Goal: Task Accomplishment & Management: Use online tool/utility

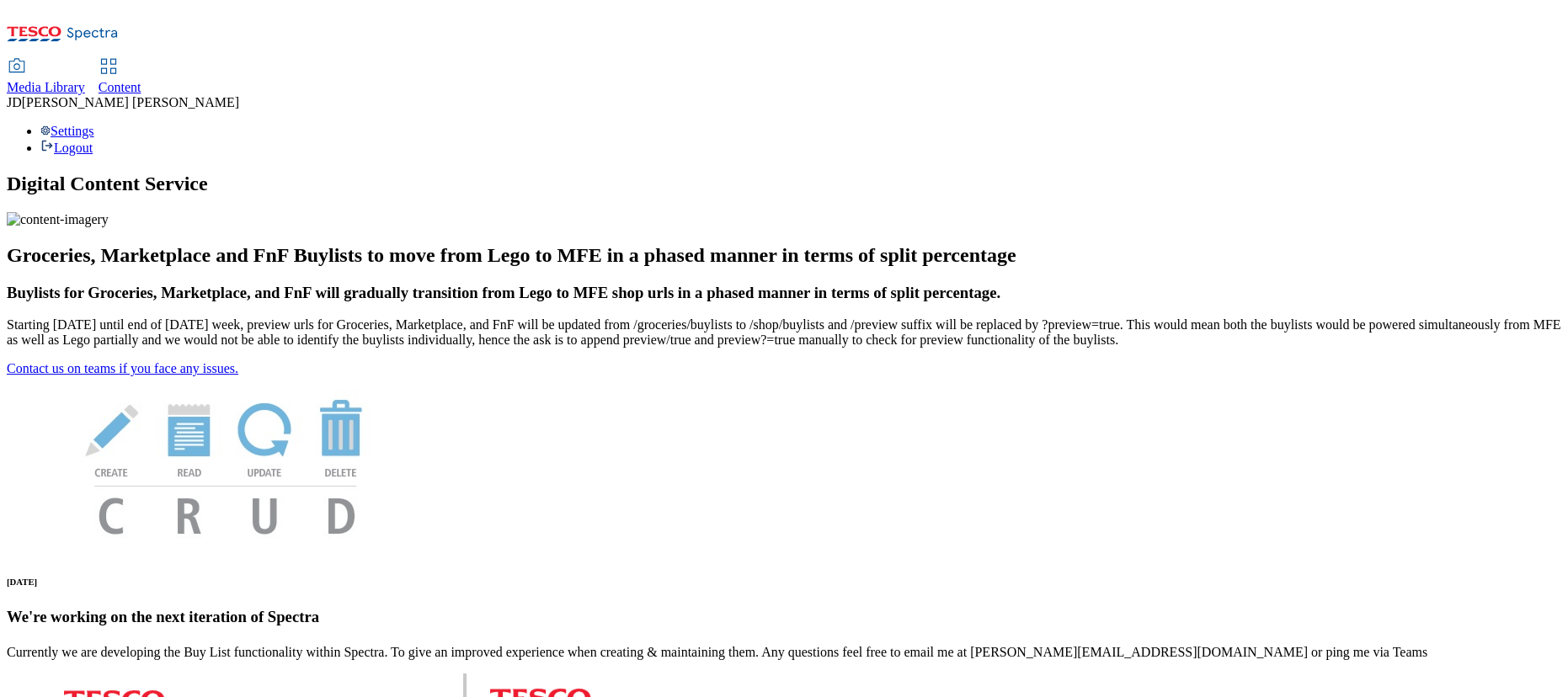
click at [141, 80] on div "Content" at bounding box center [120, 87] width 43 height 15
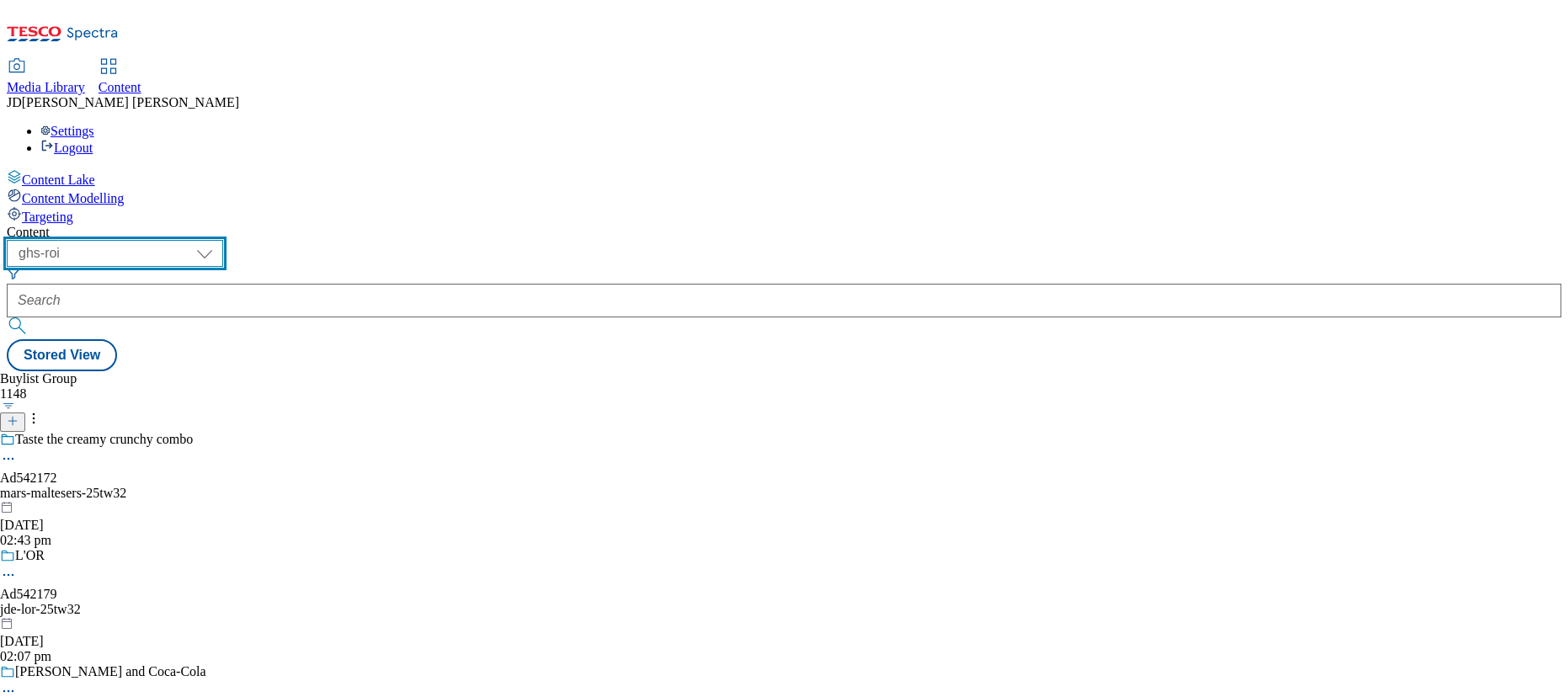
click at [224, 240] on select "ghs-roi ghs-uk" at bounding box center [115, 253] width 217 height 26
select select "ghs-uk"
click at [219, 240] on select "ghs-roi ghs-uk" at bounding box center [115, 253] width 217 height 26
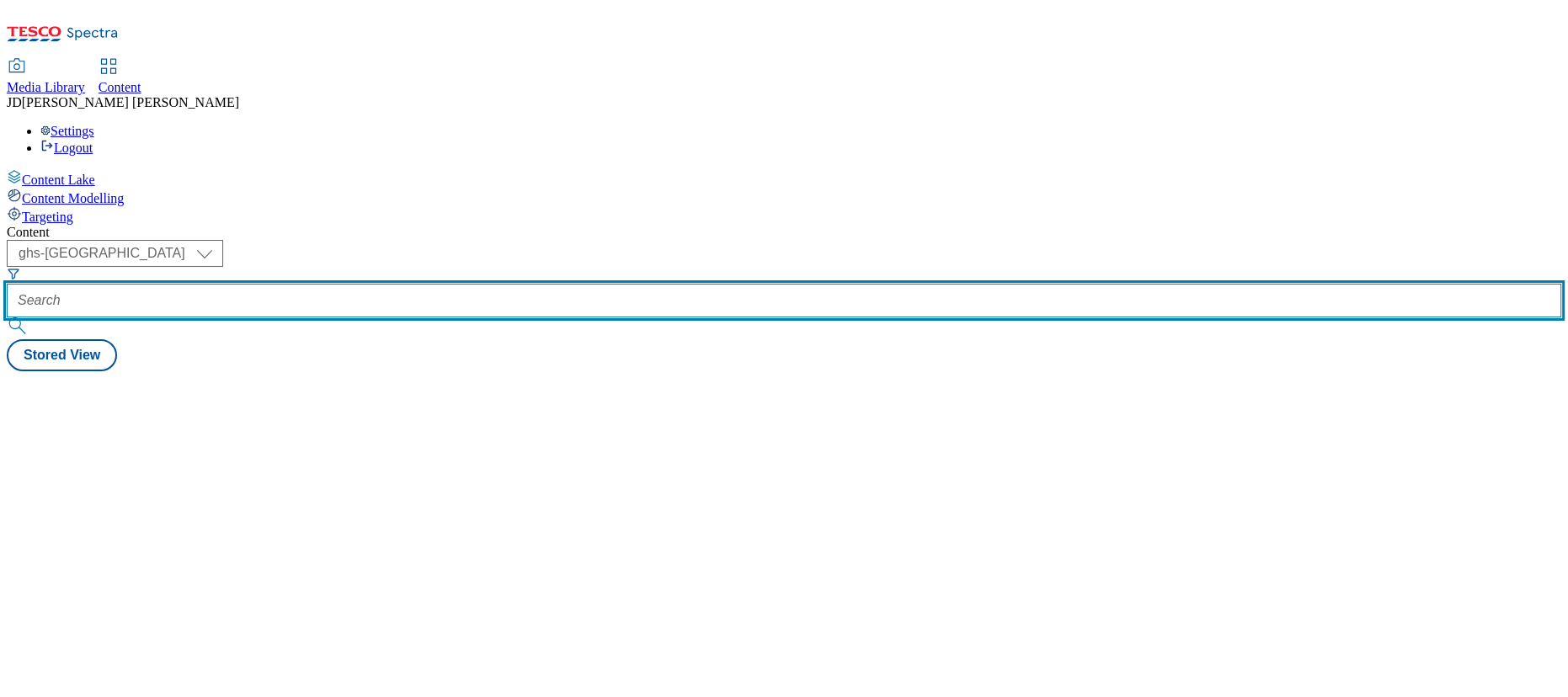
click at [376, 283] on input "text" at bounding box center [784, 300] width 1555 height 33
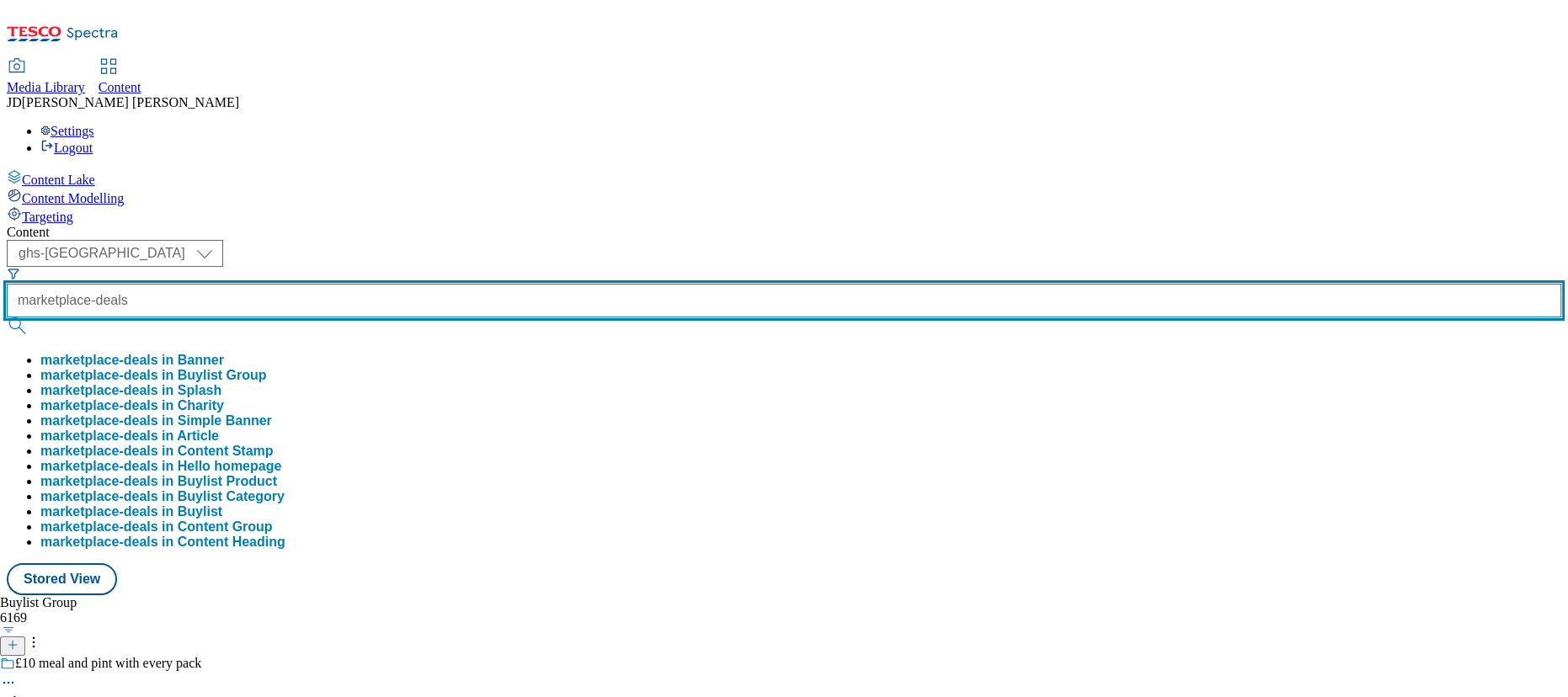
type input "marketplace-deals"
click at [7, 318] on button "submit" at bounding box center [19, 325] width 24 height 17
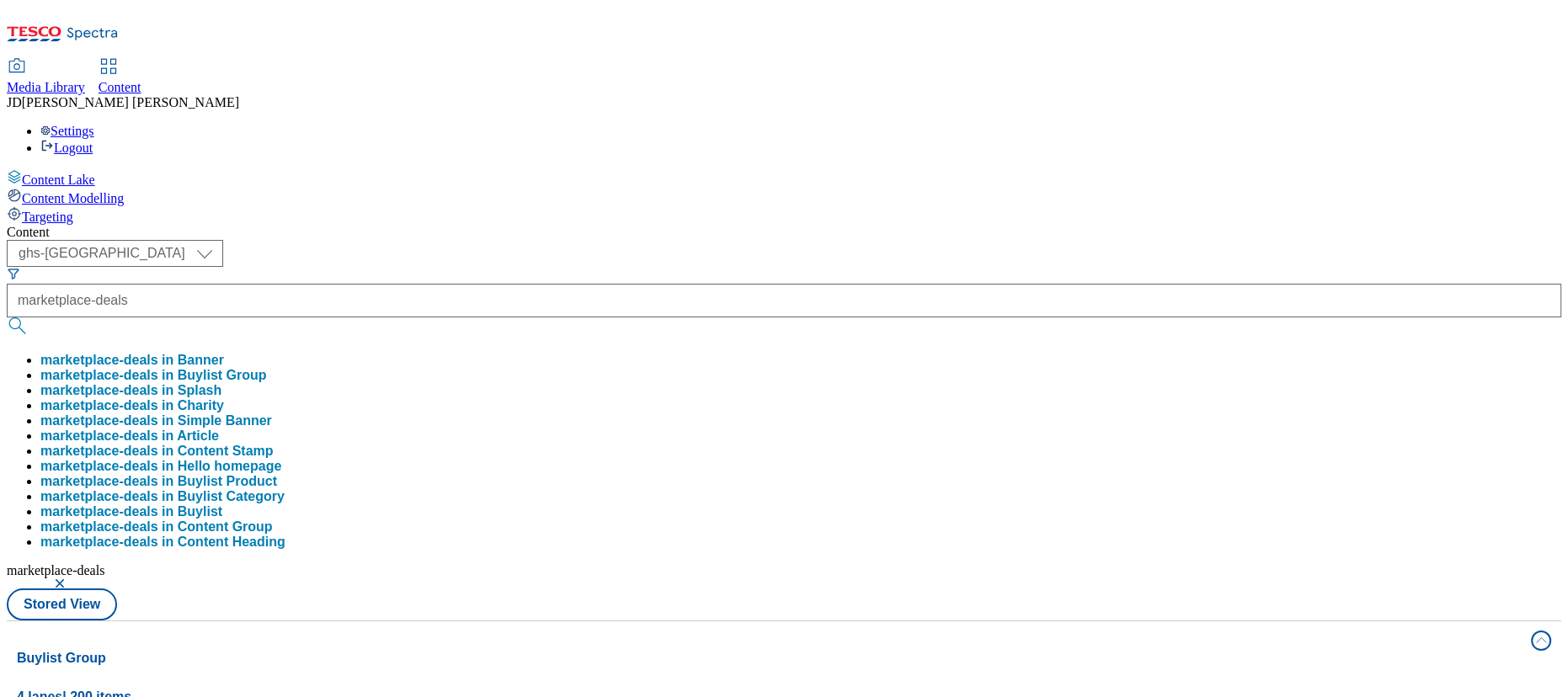
click at [706, 240] on div "( optional ) ghs-roi ghs-uk ghs-uk marketplace-deals marketplace-deals in Banne…" at bounding box center [784, 430] width 1555 height 380
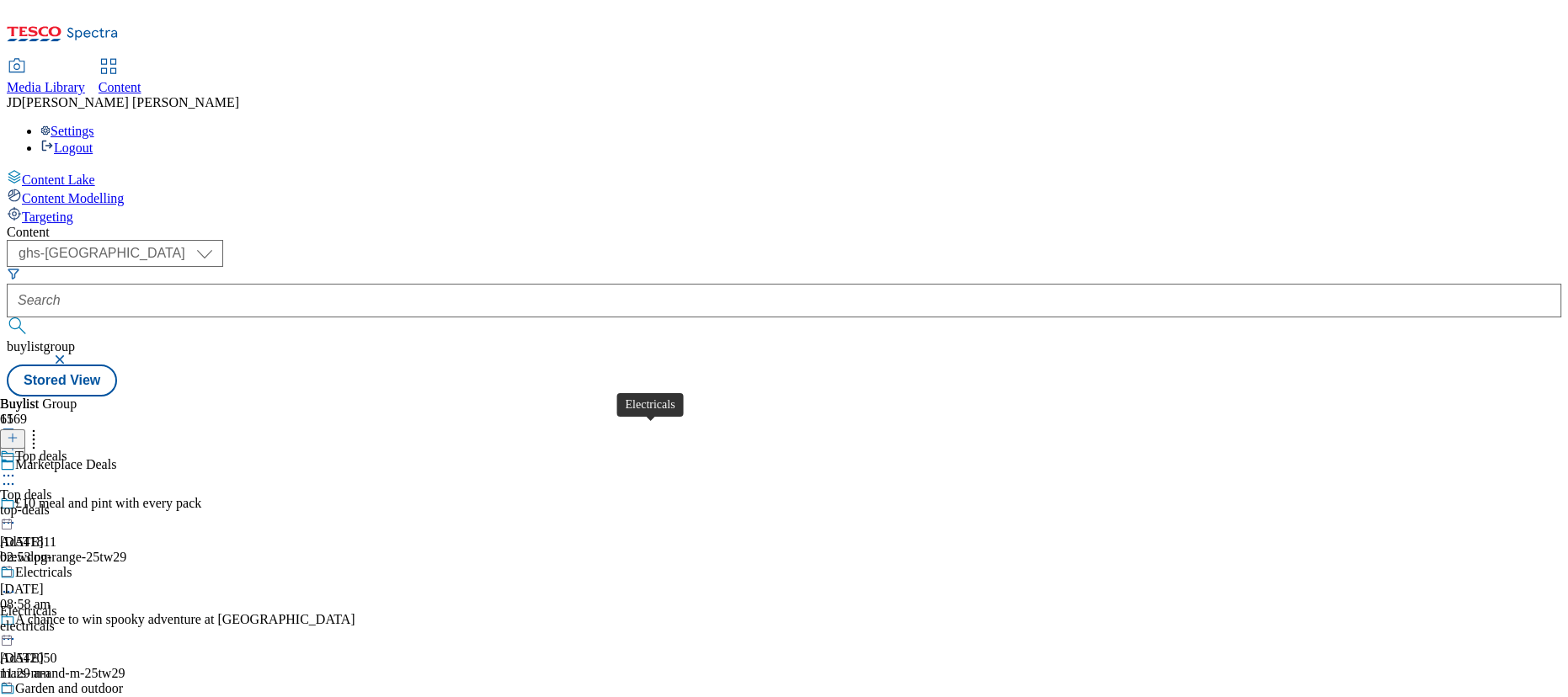
click at [73, 565] on div "Electricals" at bounding box center [43, 572] width 57 height 15
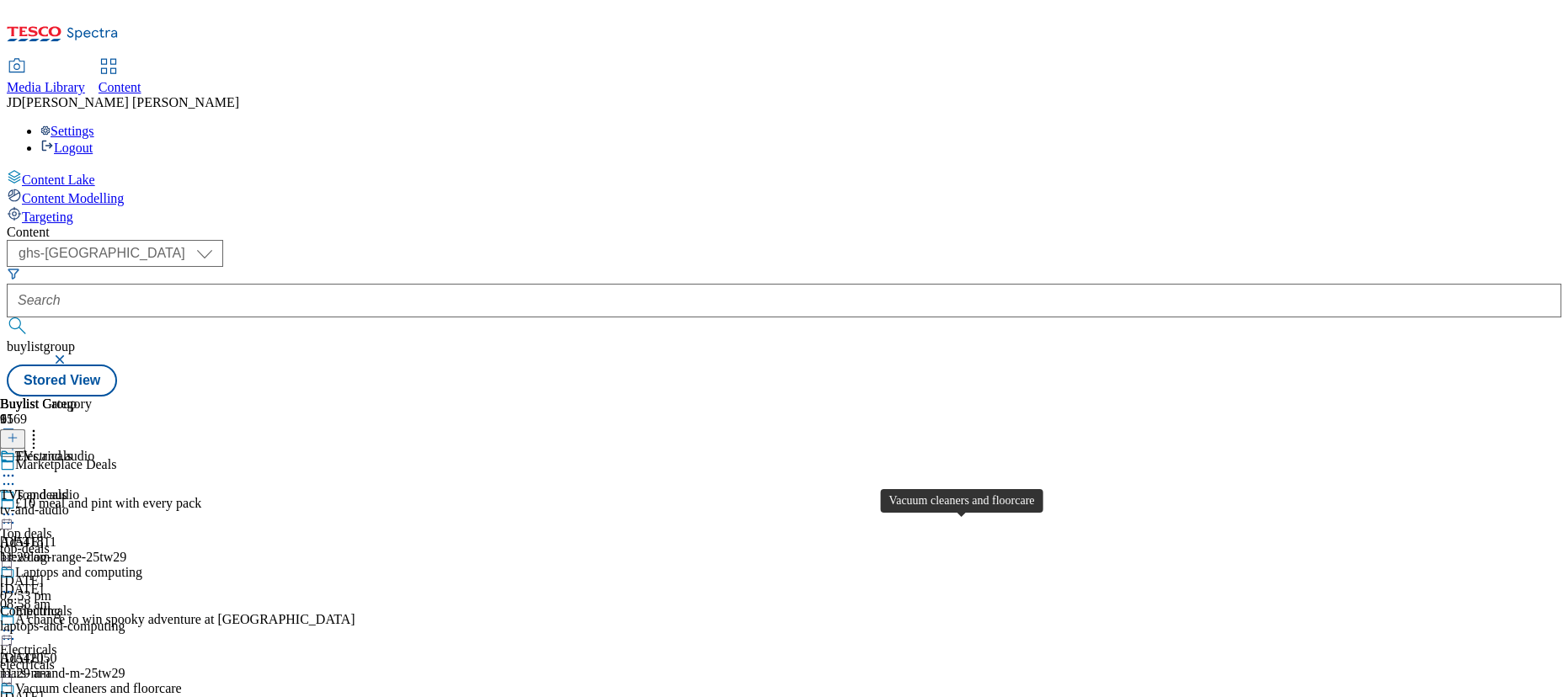
scroll to position [306, 0]
drag, startPoint x: 1082, startPoint y: 476, endPoint x: 1063, endPoint y: 474, distance: 19.1
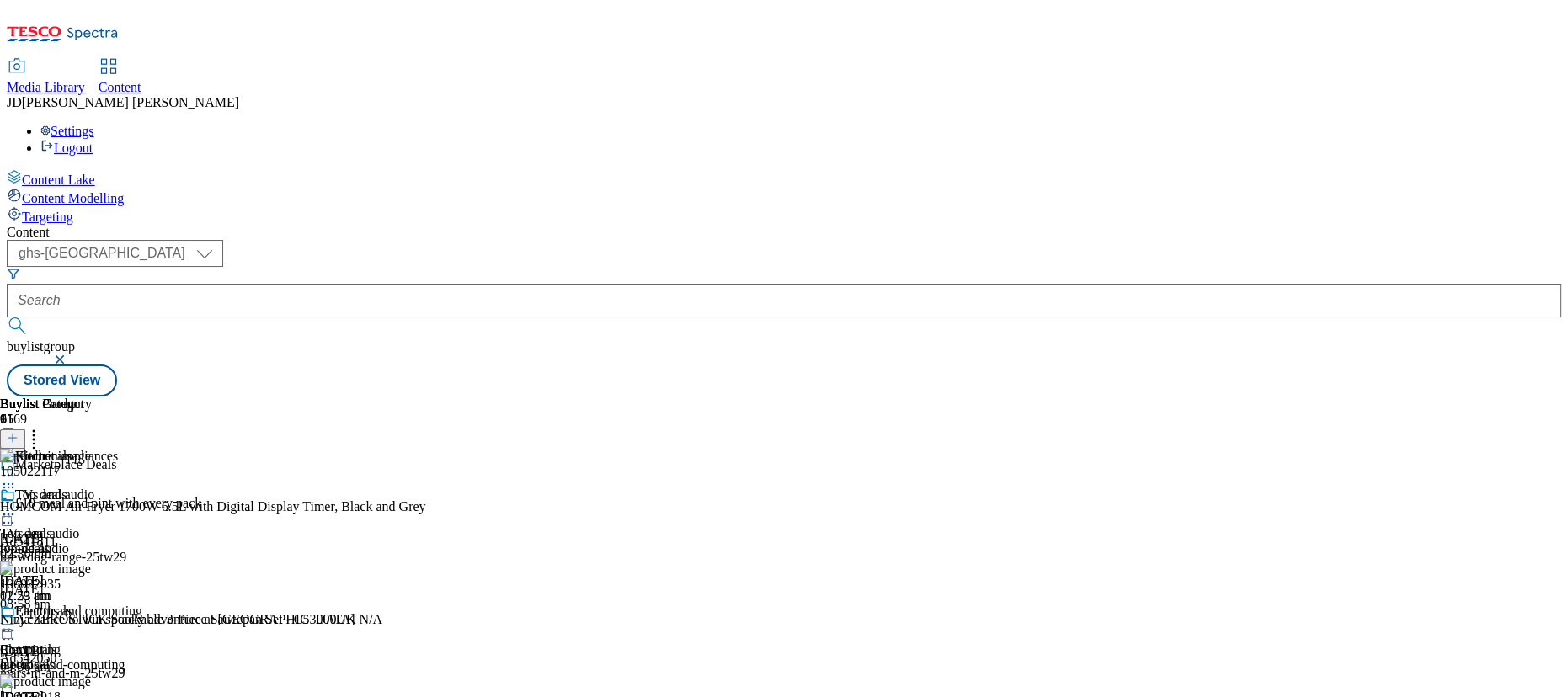
click at [42, 426] on icon at bounding box center [33, 434] width 17 height 17
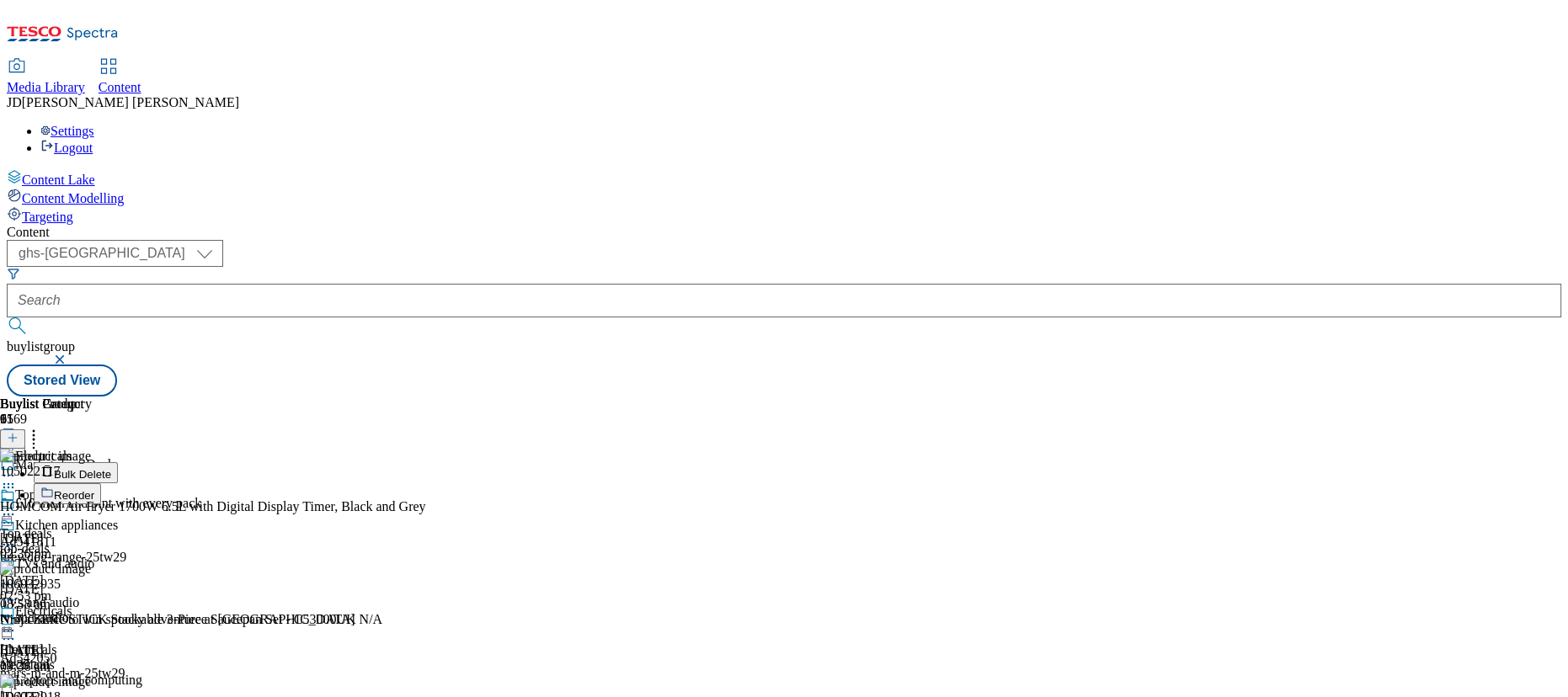
click at [101, 483] on button "Reorder" at bounding box center [67, 493] width 68 height 21
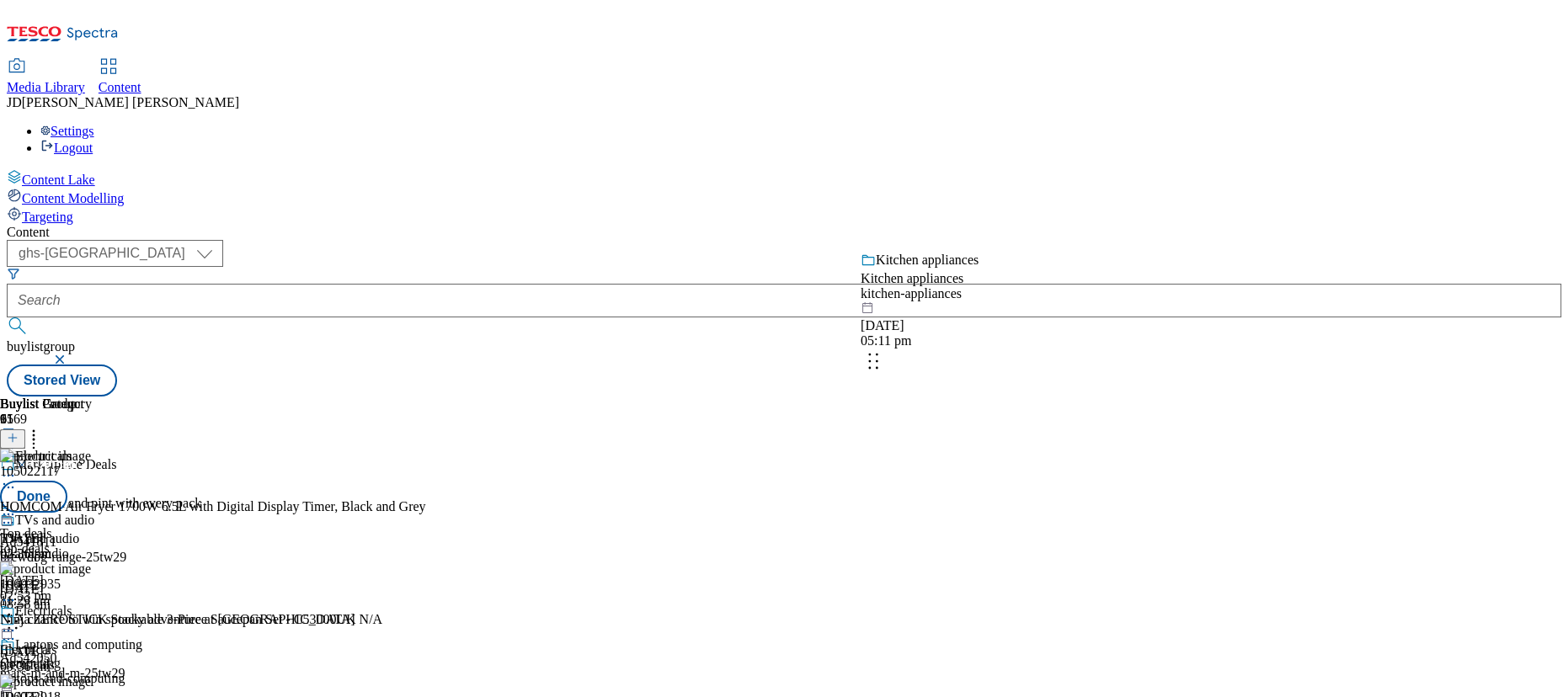
drag, startPoint x: 953, startPoint y: 544, endPoint x: 952, endPoint y: 327, distance: 217.0
click at [952, 327] on body "Icons icon_account icon_add icon_backward_link icon_basket icon_benefits icon_c…" at bounding box center [784, 202] width 1555 height 390
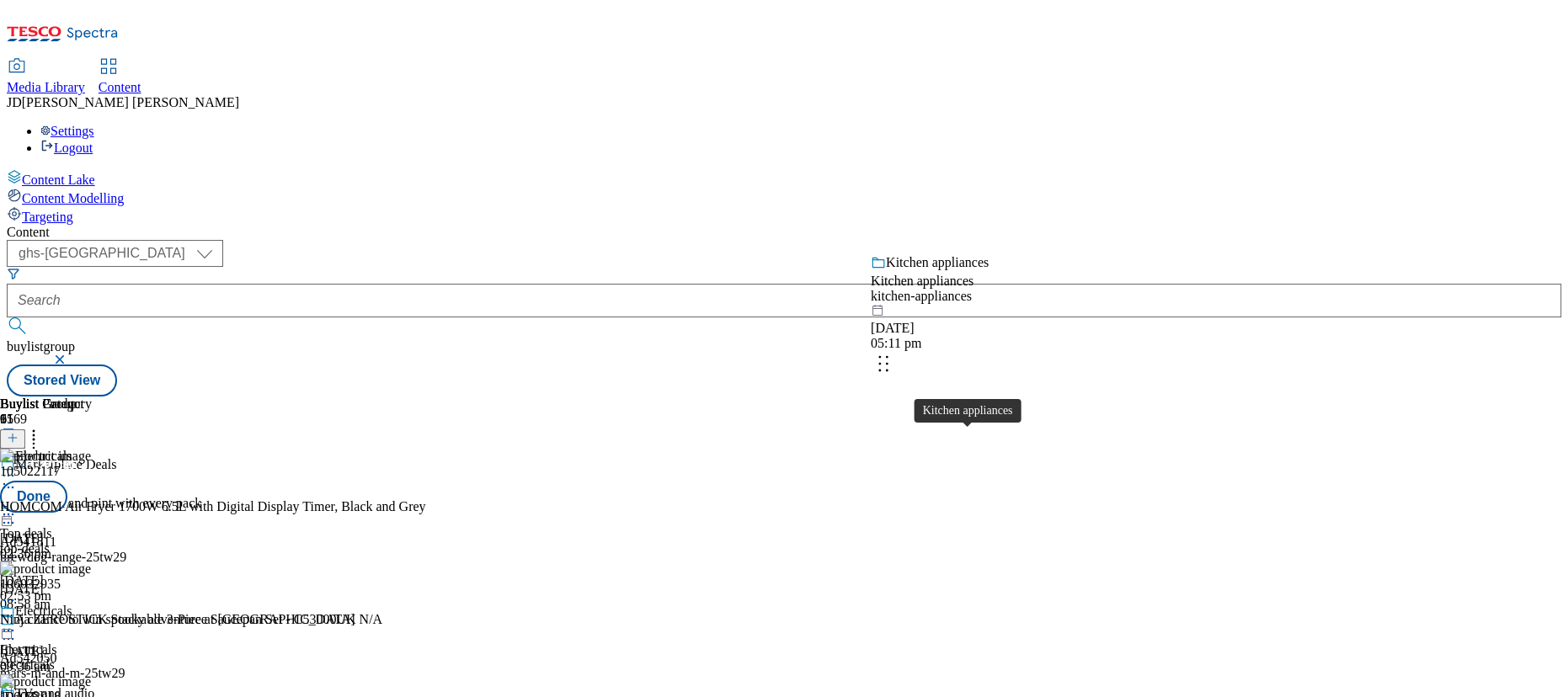
drag, startPoint x: 931, startPoint y: 633, endPoint x: 939, endPoint y: 286, distance: 347.1
click at [939, 286] on body "Icons icon_account icon_add icon_backward_link icon_basket icon_benefits icon_c…" at bounding box center [784, 202] width 1555 height 390
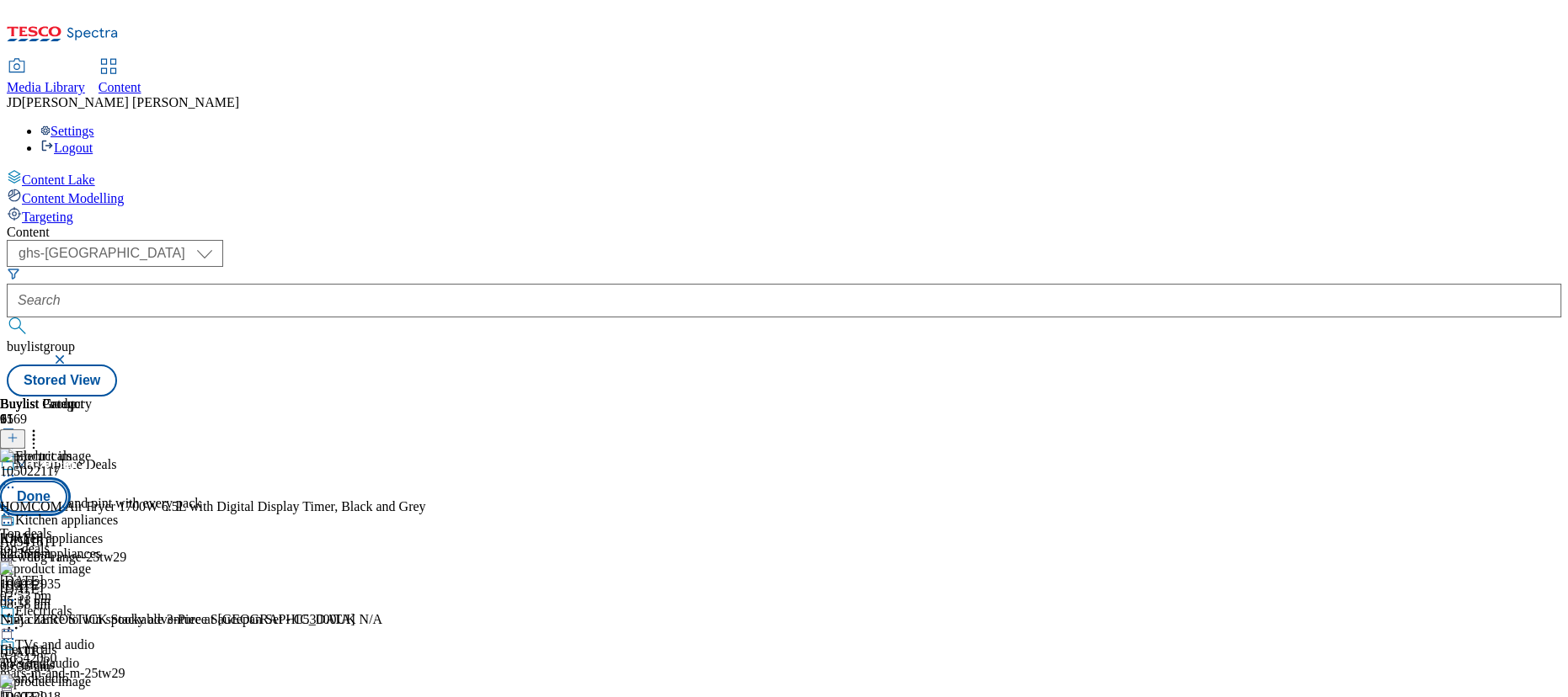
click at [68, 480] on button "Done" at bounding box center [33, 496] width 68 height 32
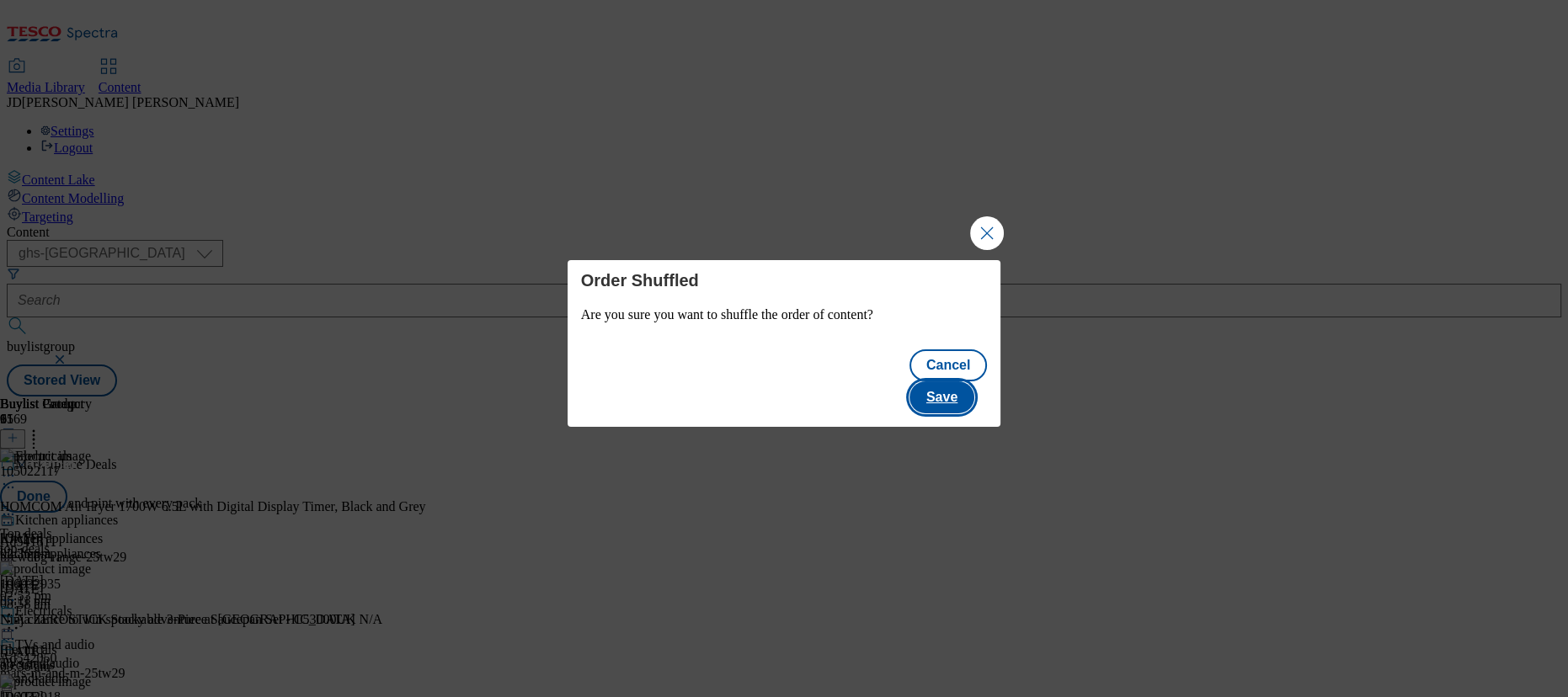
click at [961, 388] on button "Save" at bounding box center [942, 397] width 65 height 32
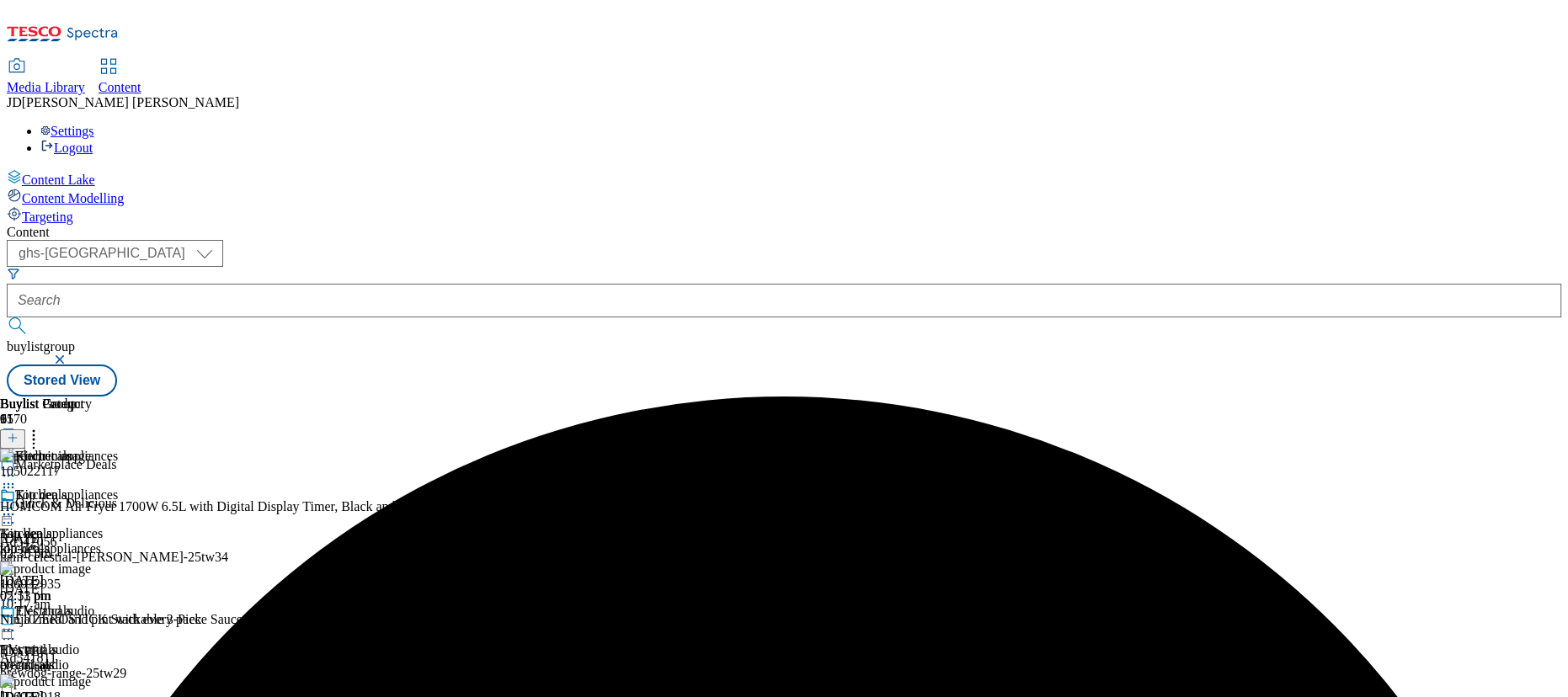
click at [1043, 240] on div "( optional ) ghs-roi ghs-uk ghs-uk buylistgroup Stored View" at bounding box center [784, 319] width 1555 height 157
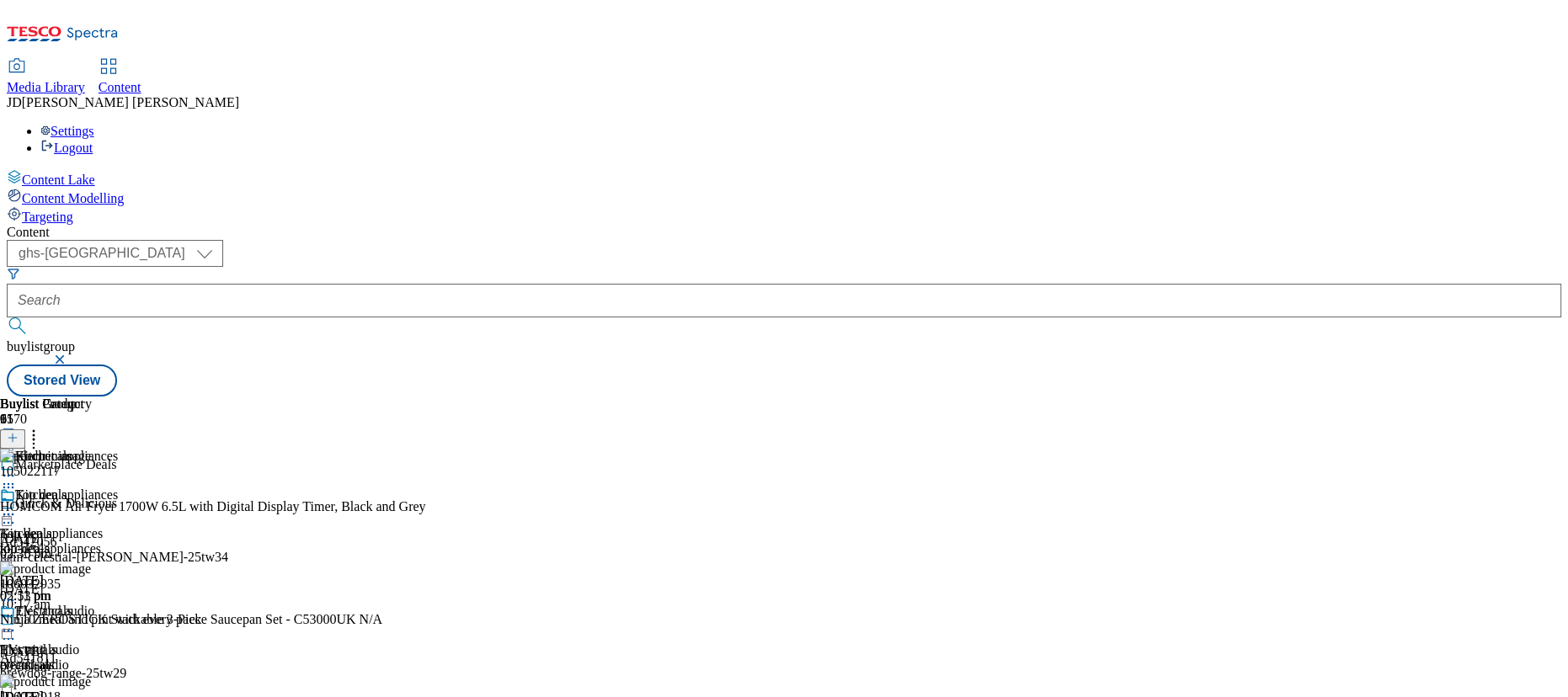
click at [17, 506] on icon at bounding box center [8, 514] width 17 height 17
click at [971, 240] on div "( optional ) ghs-roi ghs-uk ghs-uk buylistgroup Stored View" at bounding box center [784, 319] width 1555 height 157
click at [17, 622] on icon at bounding box center [8, 630] width 17 height 17
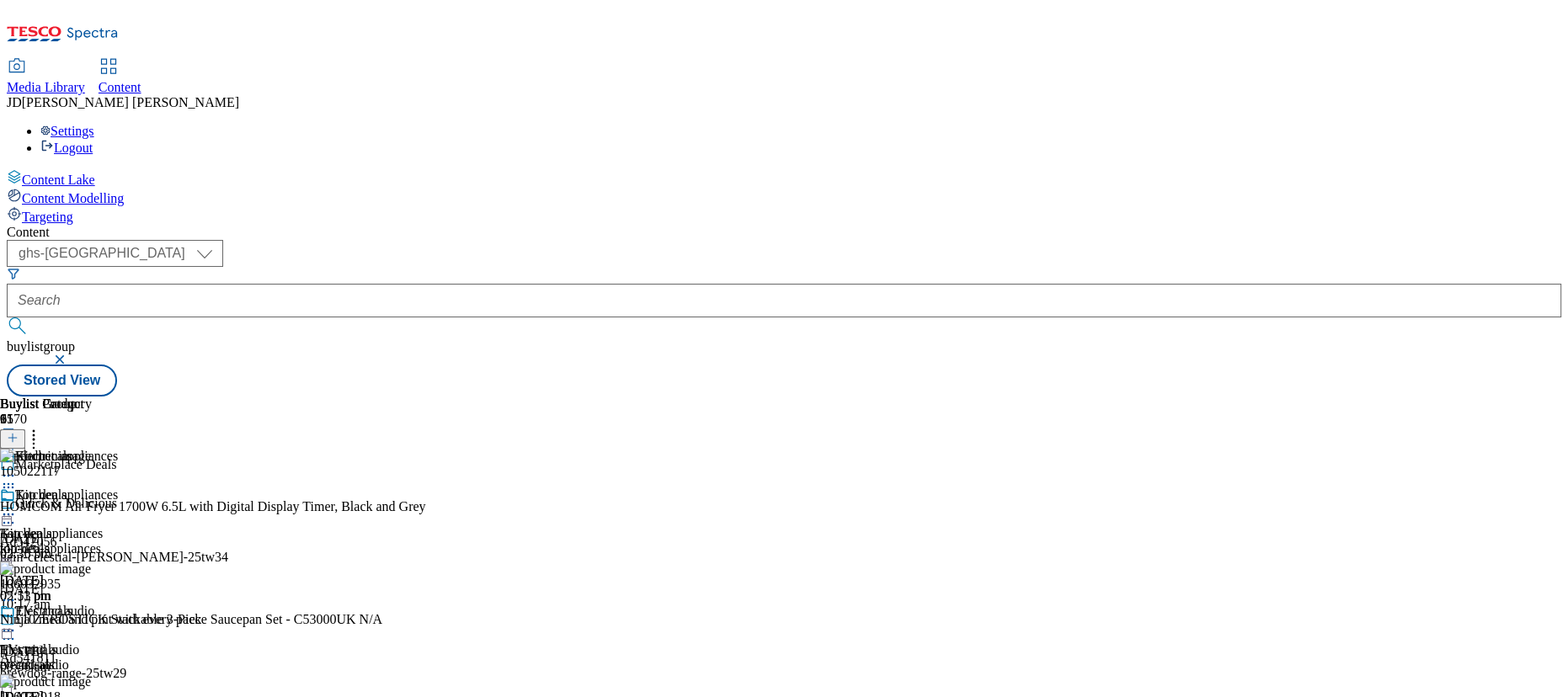
click at [17, 506] on icon at bounding box center [8, 514] width 17 height 17
click at [106, 696] on span "Un-publish" at bounding box center [78, 705] width 54 height 13
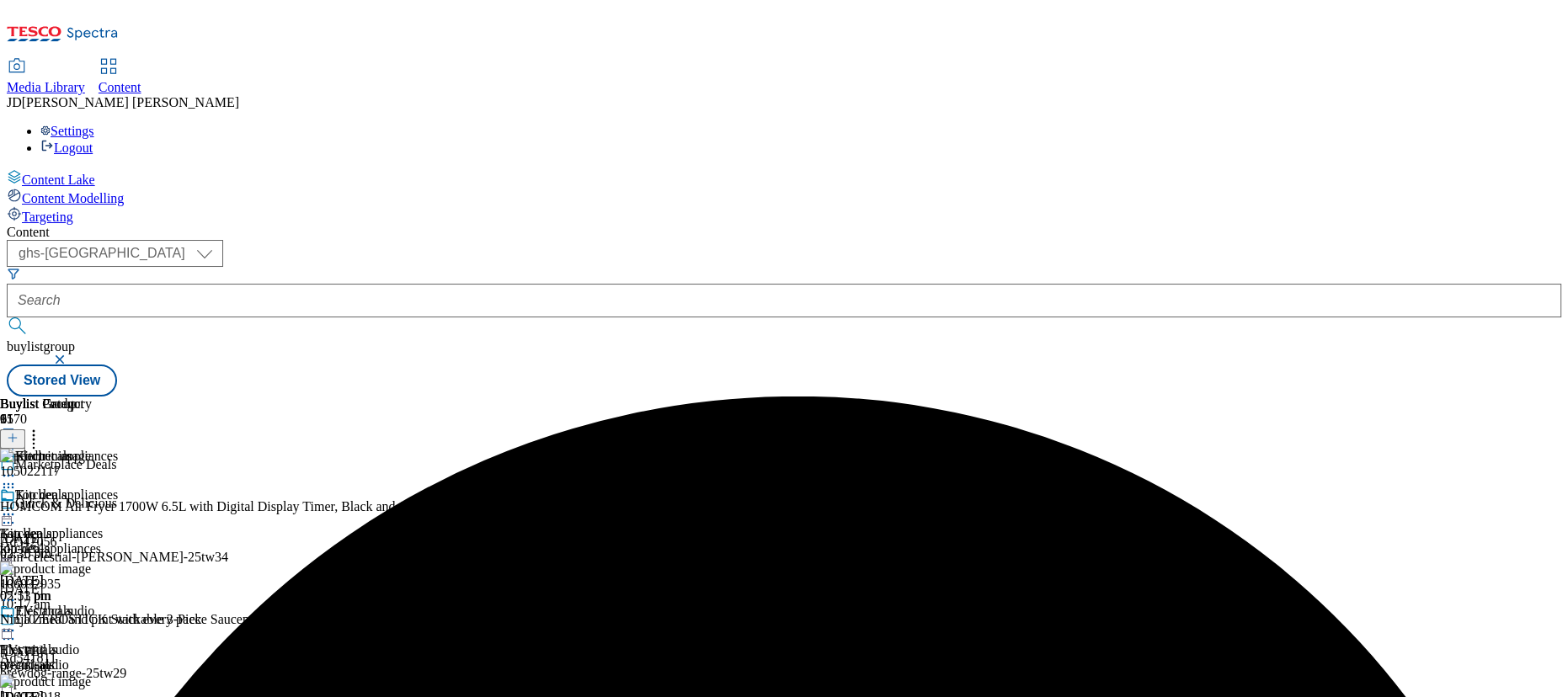
click at [17, 622] on icon at bounding box center [8, 630] width 17 height 17
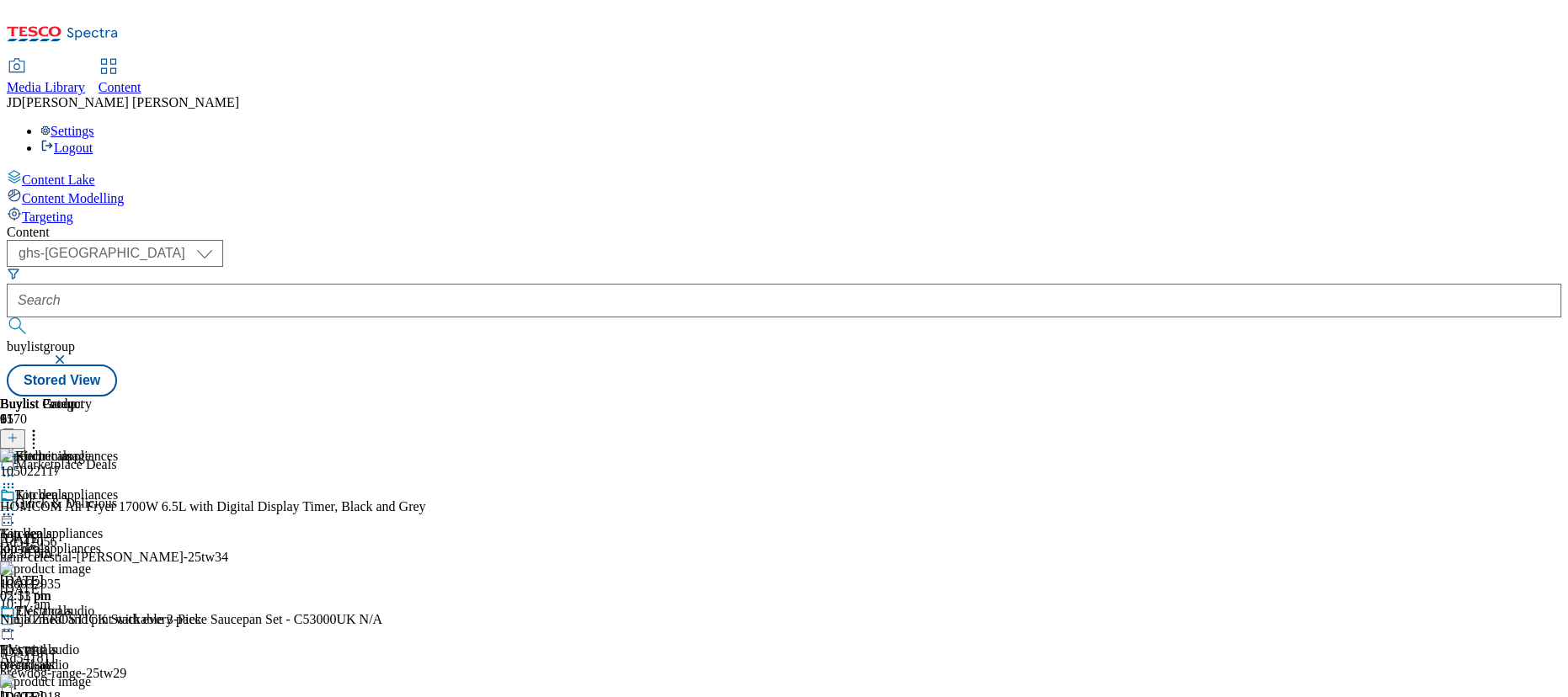
click at [17, 622] on icon at bounding box center [8, 630] width 17 height 17
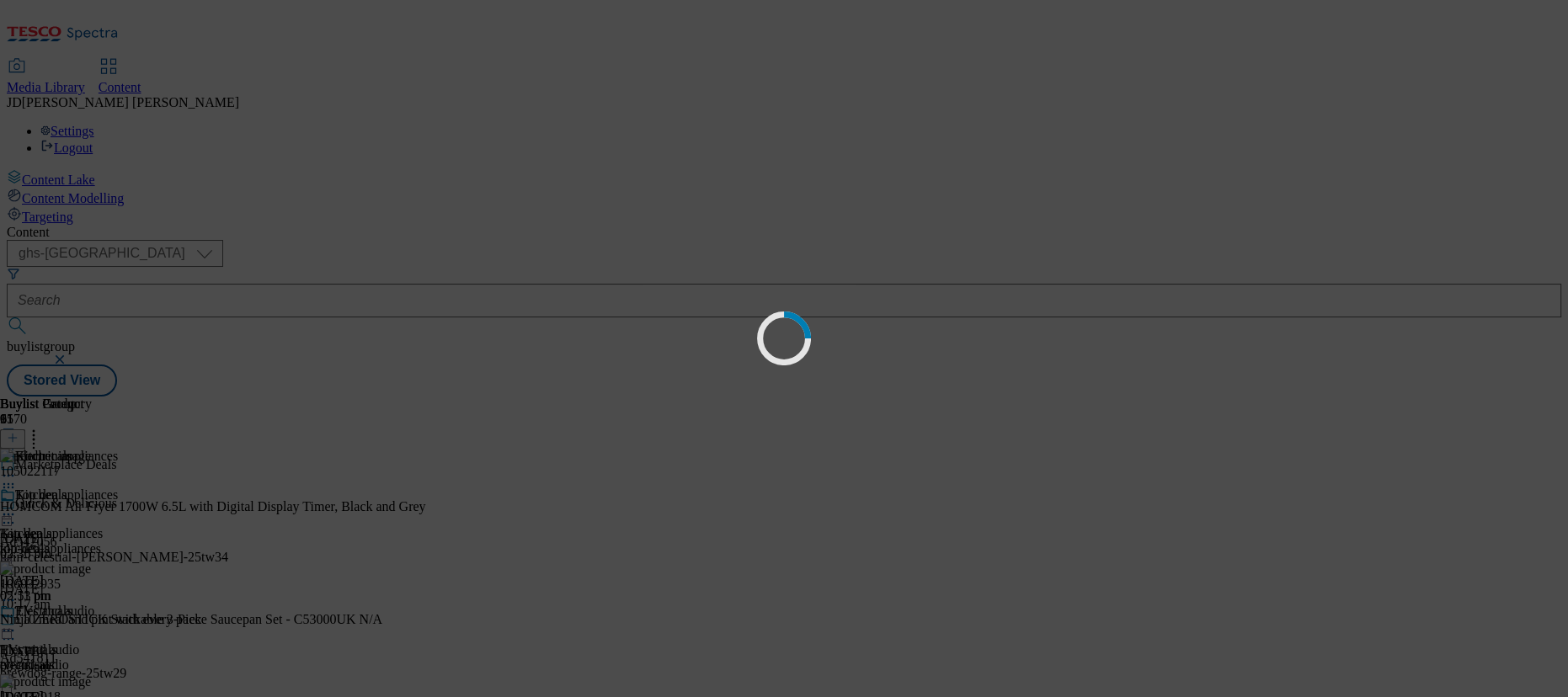
scroll to position [0, 0]
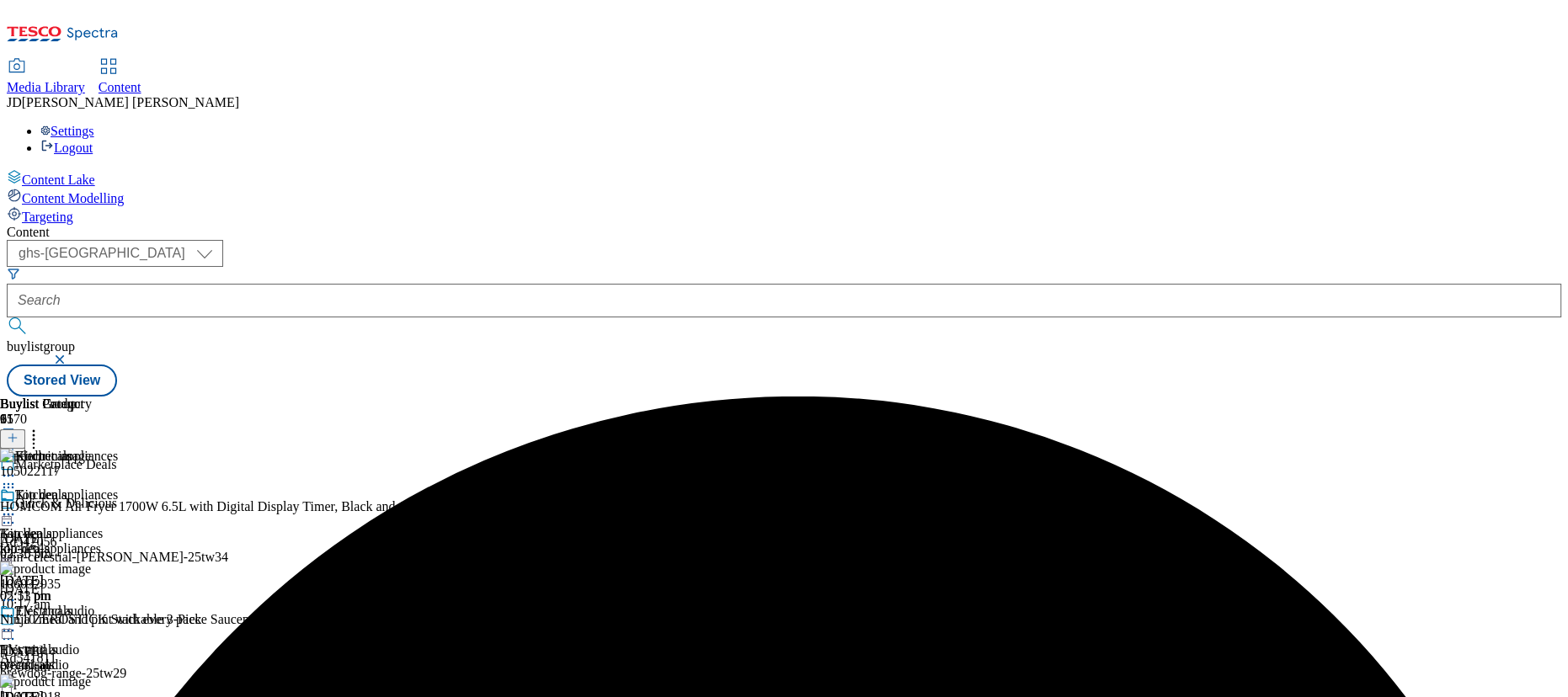
click at [6, 514] on circle at bounding box center [4, 515] width 3 height 3
click at [106, 696] on span "Un-publish" at bounding box center [78, 705] width 54 height 13
click at [1028, 240] on div "( optional ) ghs-roi ghs-uk ghs-uk buylistgroup Stored View" at bounding box center [784, 319] width 1555 height 157
click at [17, 506] on icon at bounding box center [8, 514] width 17 height 17
click at [140, 660] on span "Open Preview Url" at bounding box center [95, 666] width 87 height 13
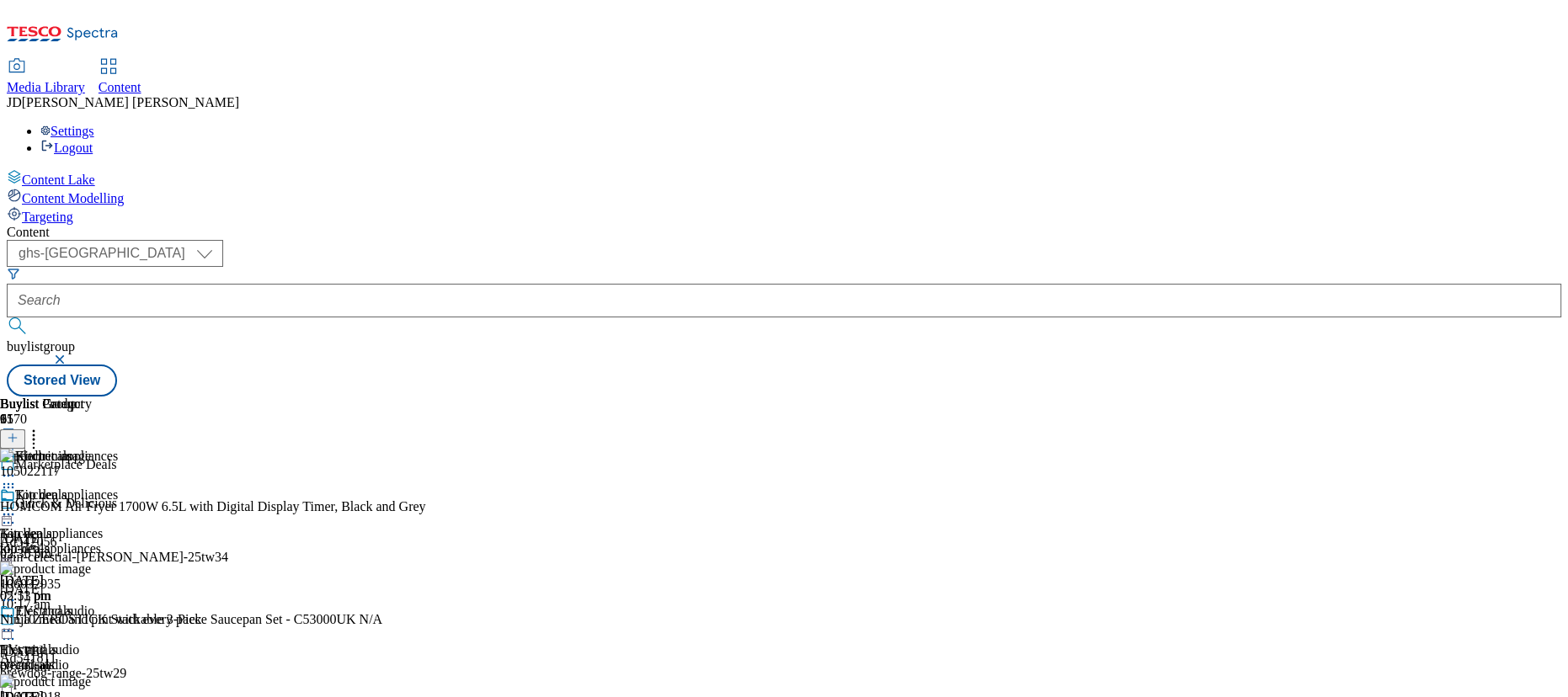
click at [17, 506] on icon at bounding box center [8, 514] width 17 height 17
click at [78, 540] on button "Edit" at bounding box center [56, 550] width 45 height 20
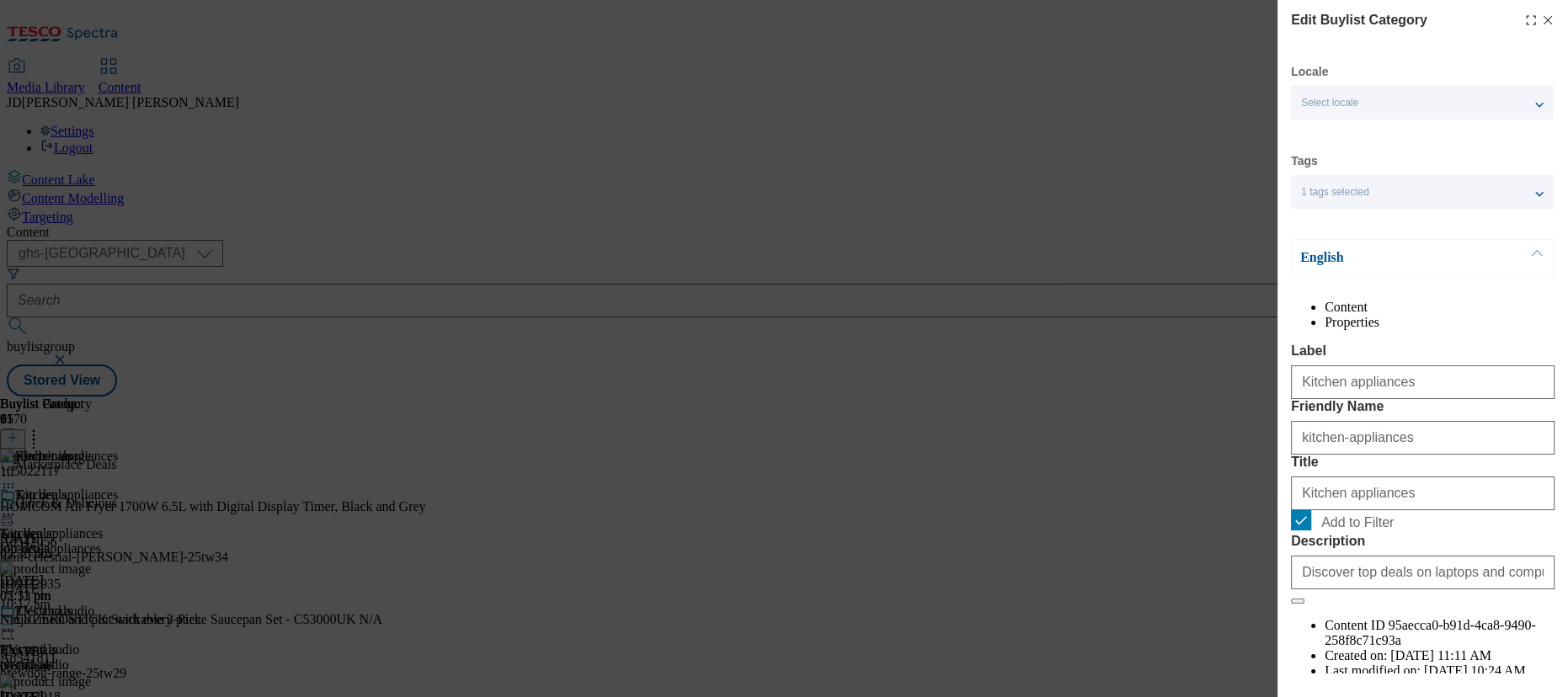
scroll to position [129, 0]
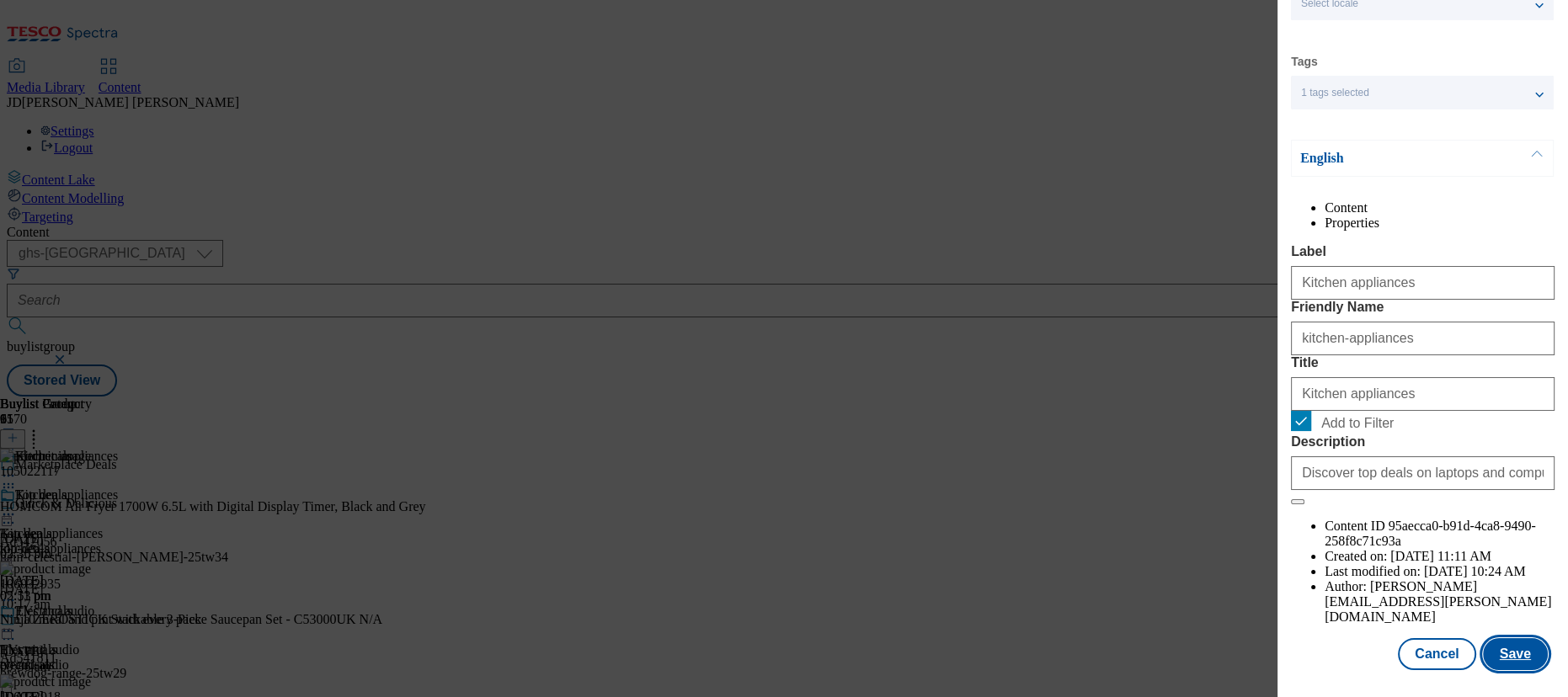
click at [1494, 647] on button "Save" at bounding box center [1516, 654] width 65 height 32
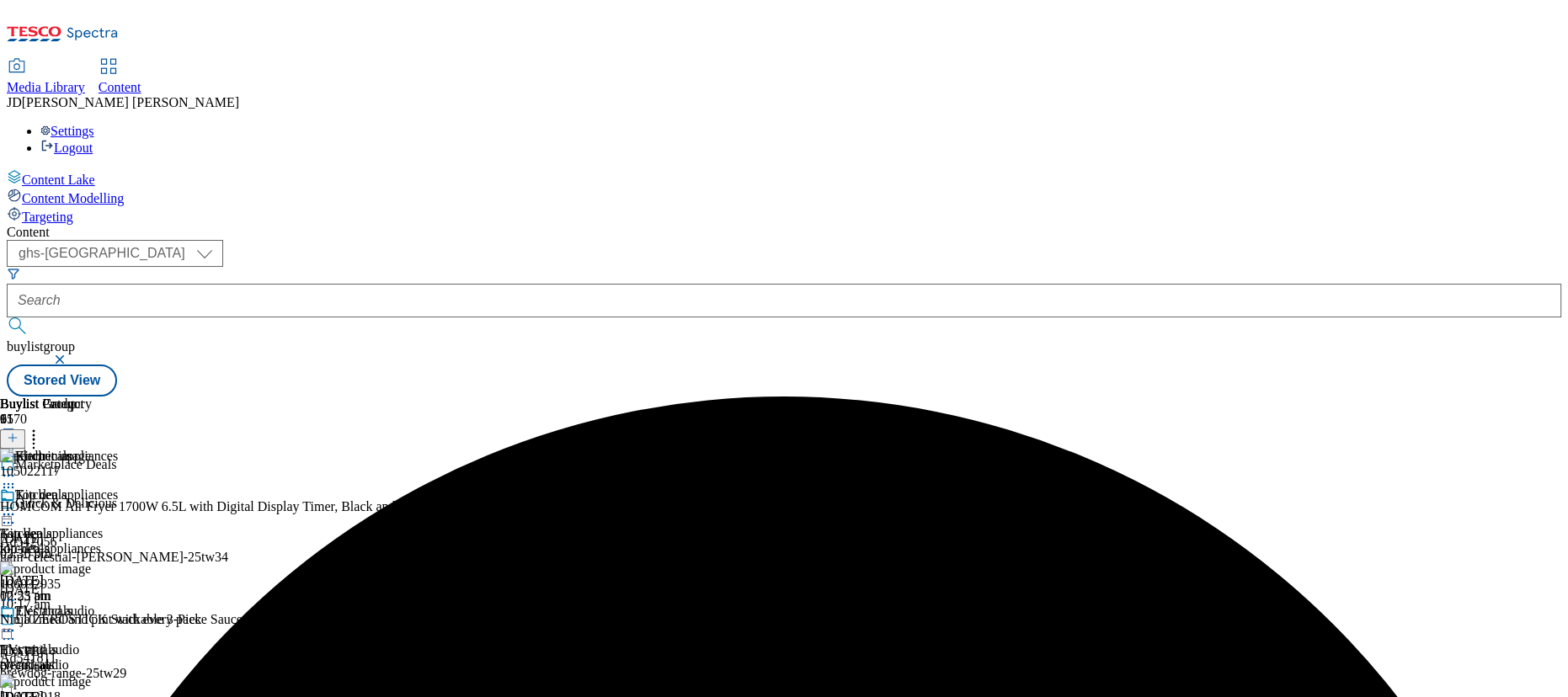
click at [17, 506] on icon at bounding box center [8, 514] width 17 height 17
click at [92, 622] on span "Preview" at bounding box center [72, 627] width 39 height 13
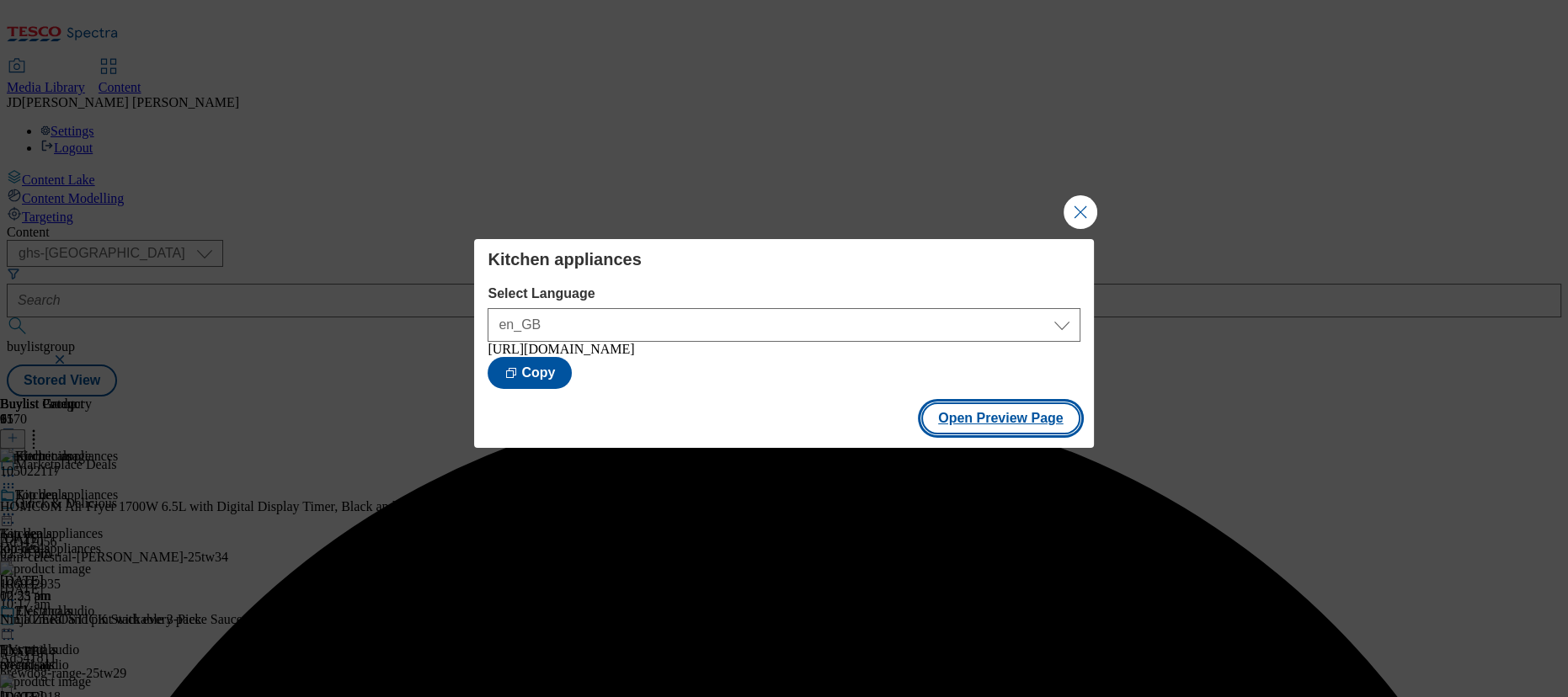
click at [977, 415] on button "Open Preview Page" at bounding box center [1001, 419] width 159 height 32
click at [1083, 203] on button "Close Modal" at bounding box center [1081, 212] width 33 height 33
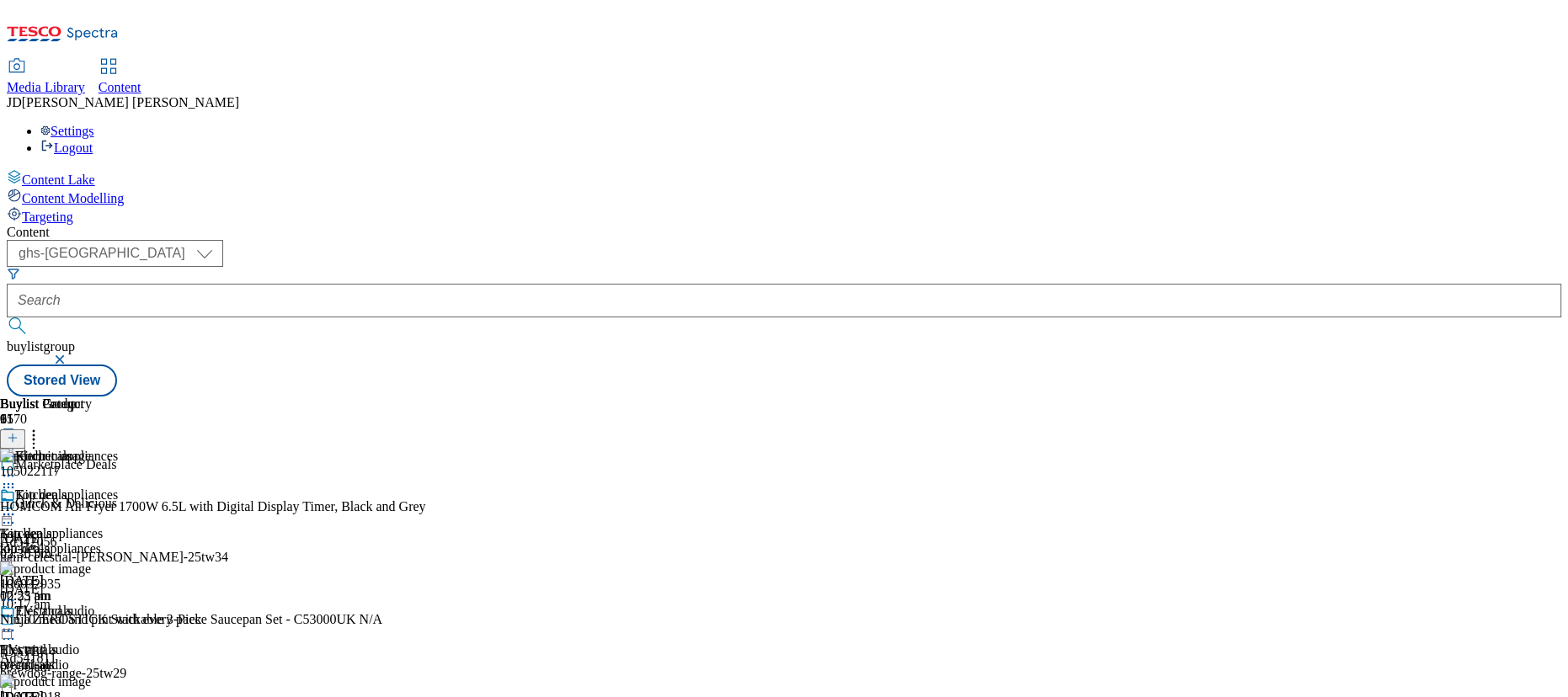
click at [182, 506] on div at bounding box center [91, 516] width 182 height 21
click at [96, 675] on button "Publish" at bounding box center [65, 685] width 63 height 20
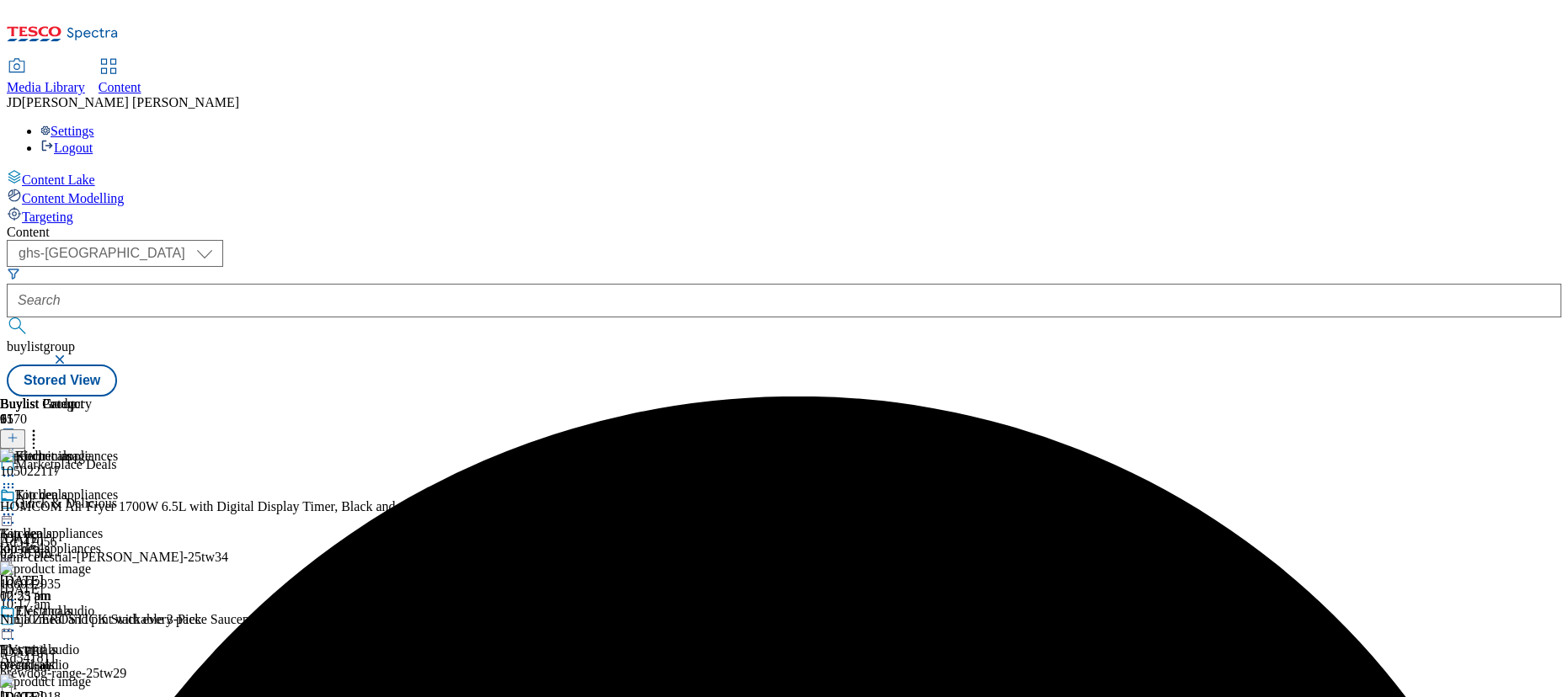
click at [17, 506] on icon at bounding box center [8, 514] width 17 height 17
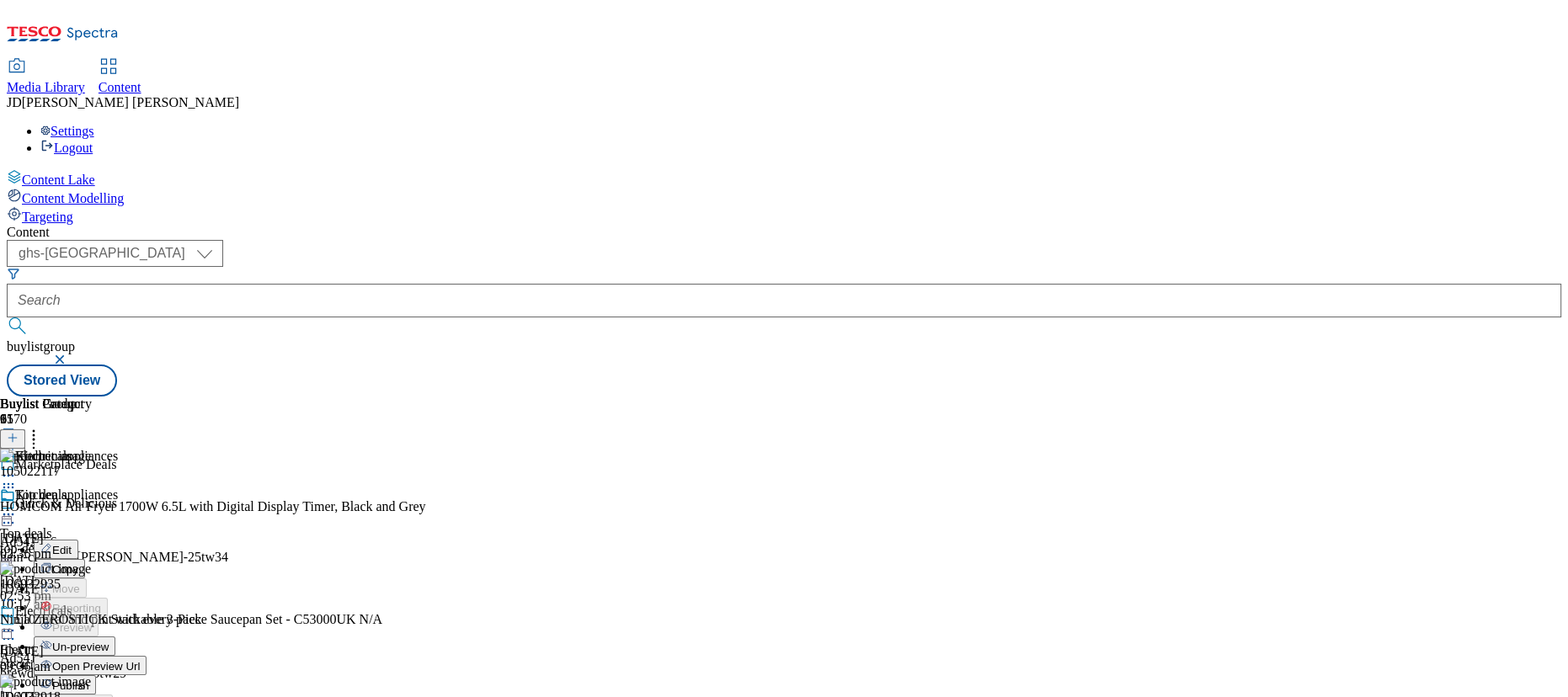
click at [89, 679] on span "Publish" at bounding box center [71, 685] width 37 height 13
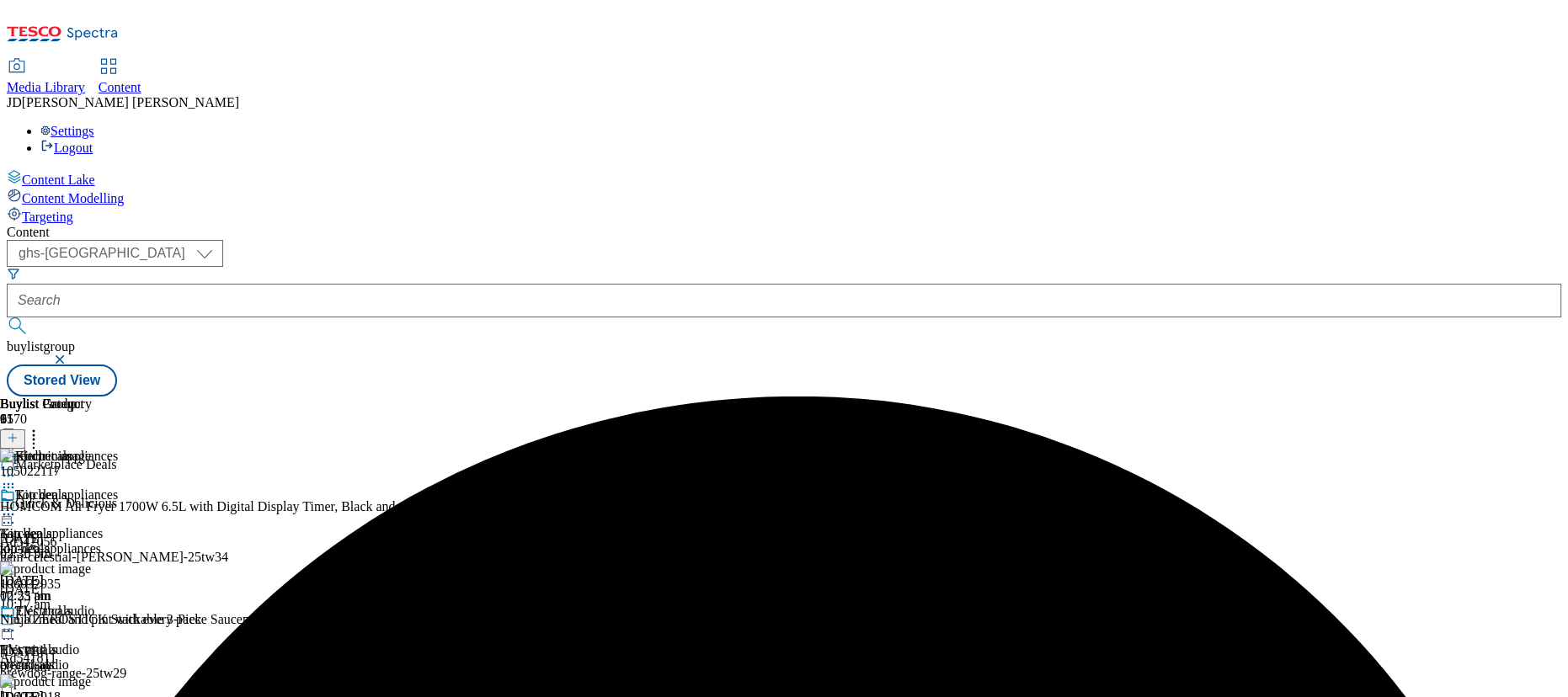
click at [1106, 240] on div "( optional ) ghs-roi ghs-uk ghs-uk buylistgroup Stored View" at bounding box center [784, 319] width 1555 height 157
click at [17, 622] on icon at bounding box center [8, 630] width 17 height 17
click at [973, 240] on div "( optional ) ghs-roi ghs-uk ghs-uk buylistgroup Stored View" at bounding box center [784, 319] width 1555 height 157
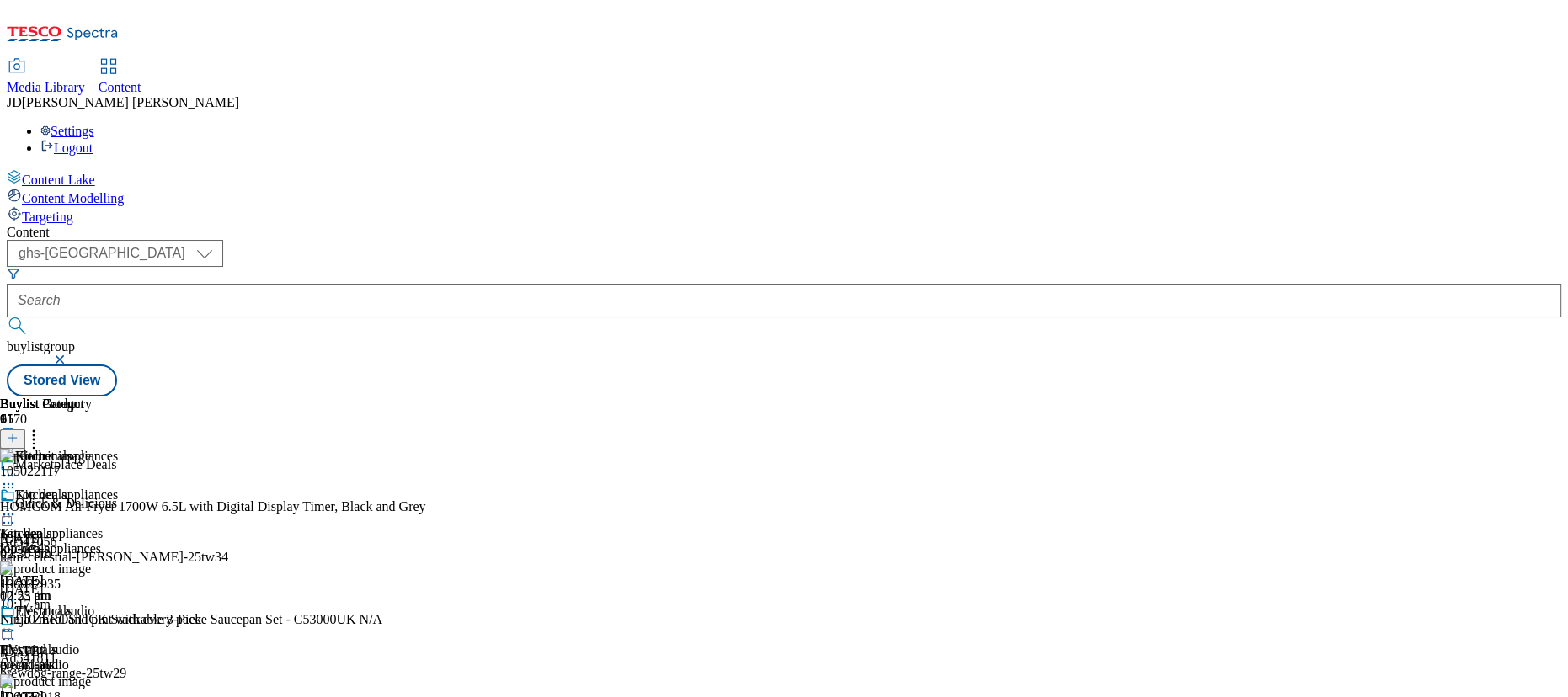
click at [17, 506] on icon at bounding box center [8, 514] width 17 height 17
click at [109, 641] on span "Un-preview" at bounding box center [80, 647] width 57 height 13
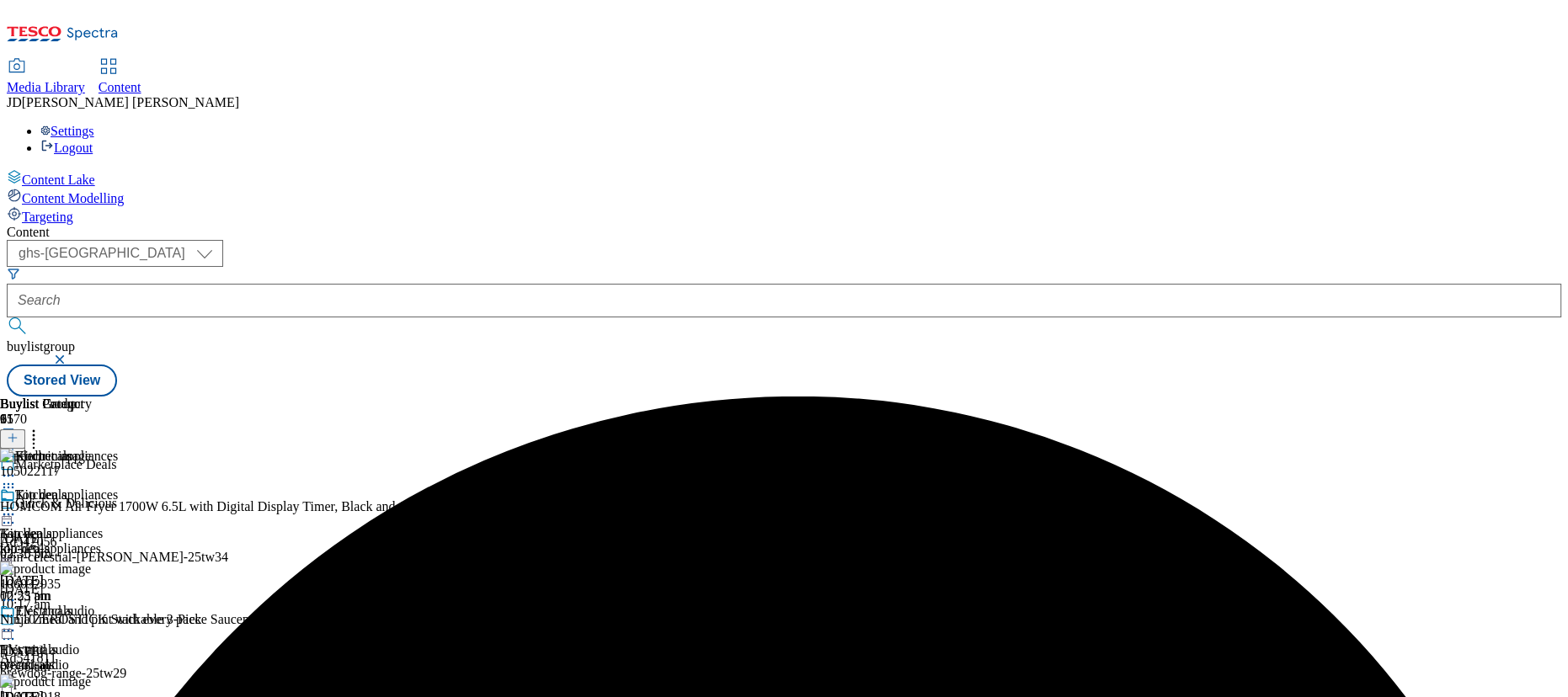
click at [17, 506] on icon at bounding box center [8, 514] width 17 height 17
click at [89, 679] on span "Publish" at bounding box center [71, 685] width 37 height 13
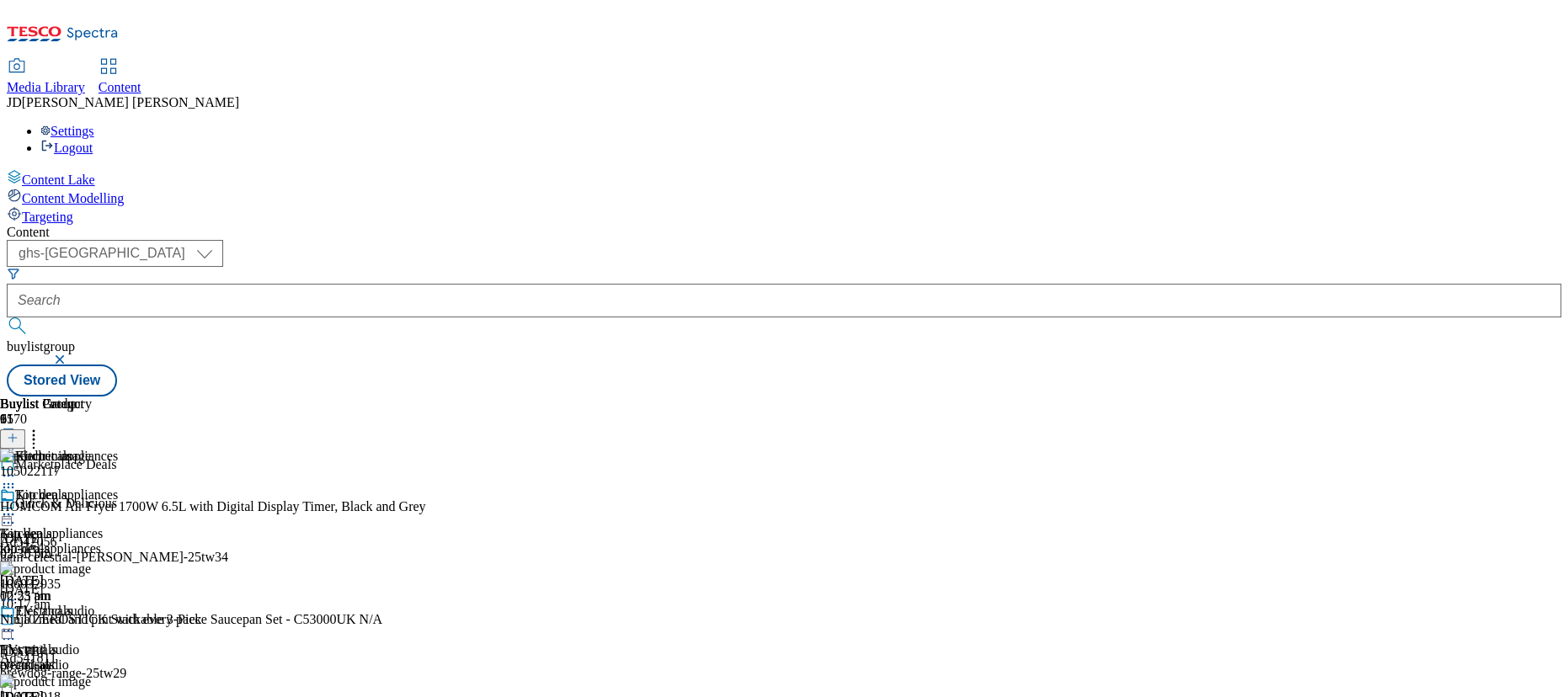
click at [17, 506] on icon at bounding box center [8, 514] width 17 height 17
click at [72, 544] on span "Edit" at bounding box center [62, 550] width 20 height 13
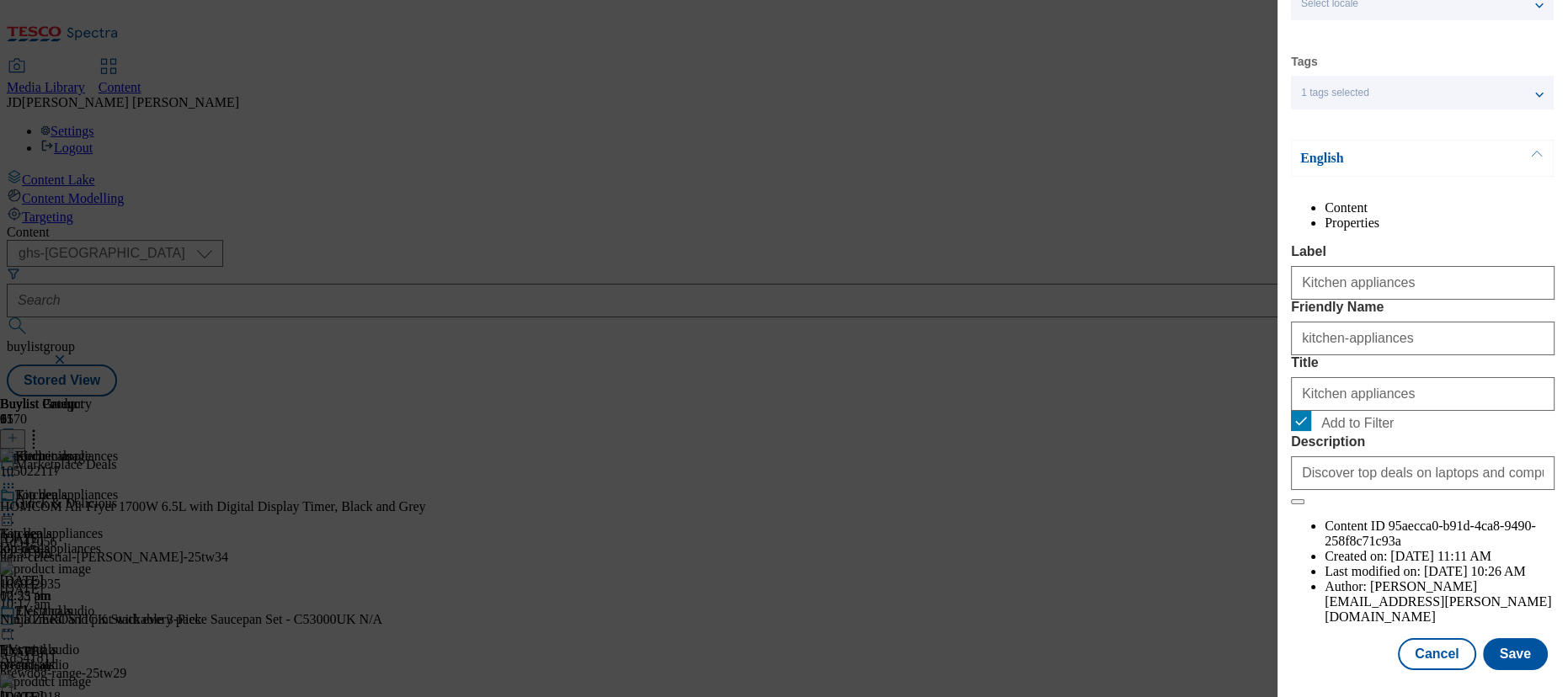
scroll to position [129, 0]
click at [1502, 650] on button "Save" at bounding box center [1516, 654] width 65 height 32
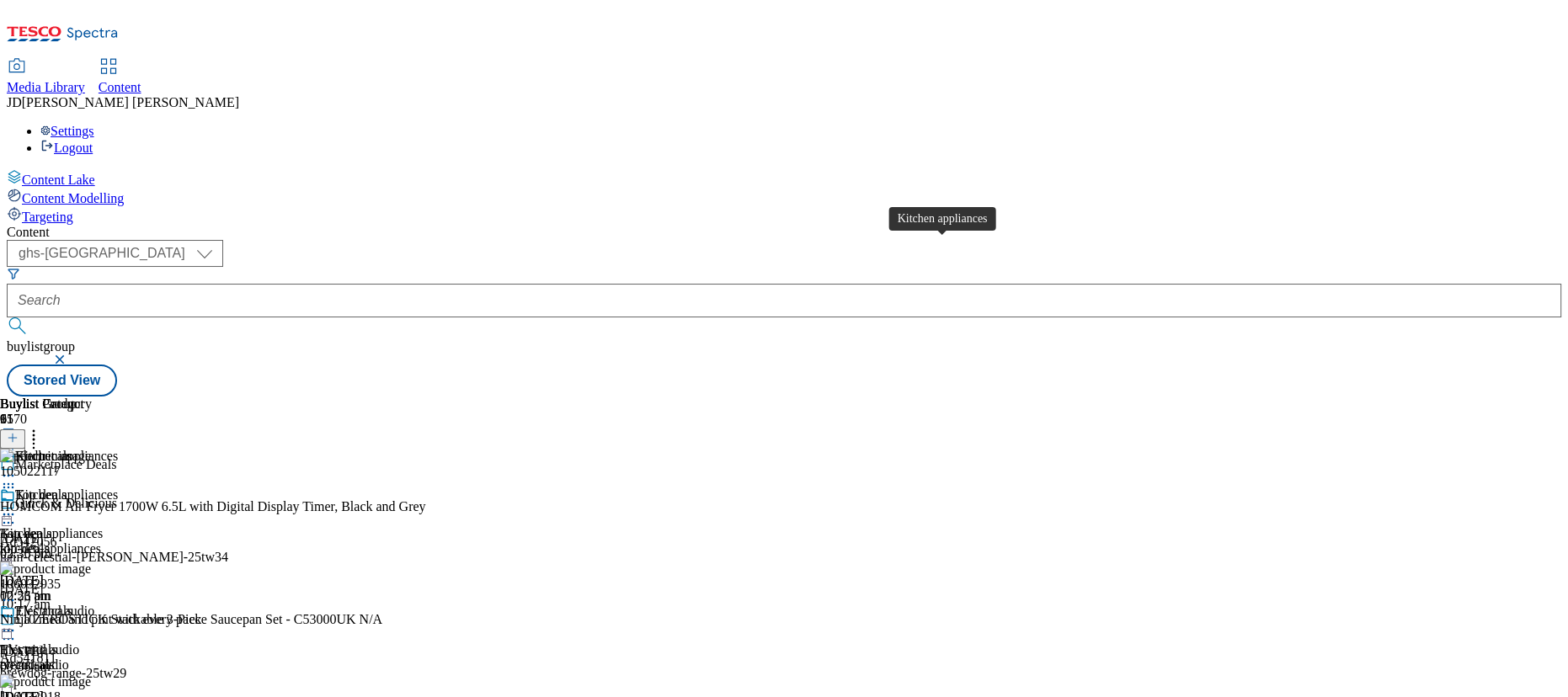
scroll to position [0, 0]
click at [17, 506] on icon at bounding box center [8, 514] width 17 height 17
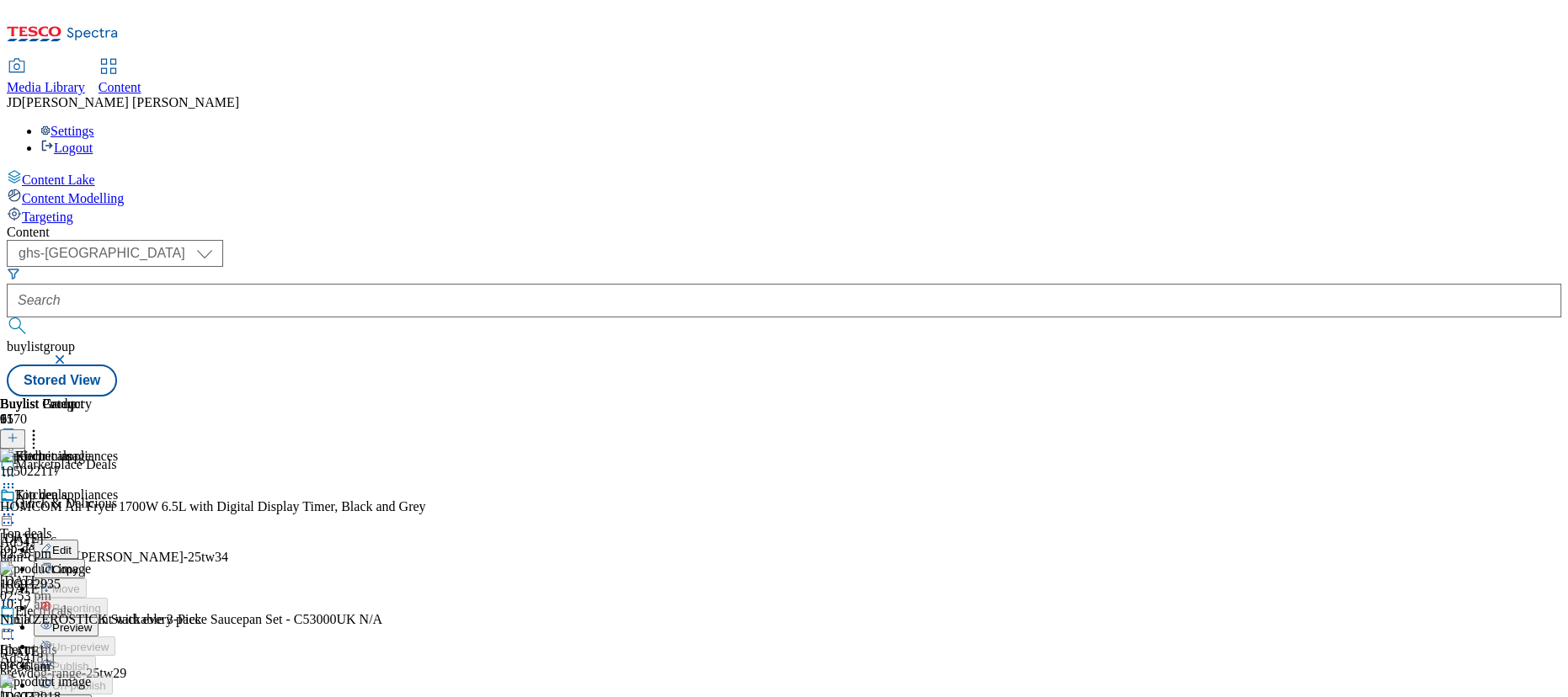
click at [92, 622] on span "Preview" at bounding box center [72, 627] width 39 height 13
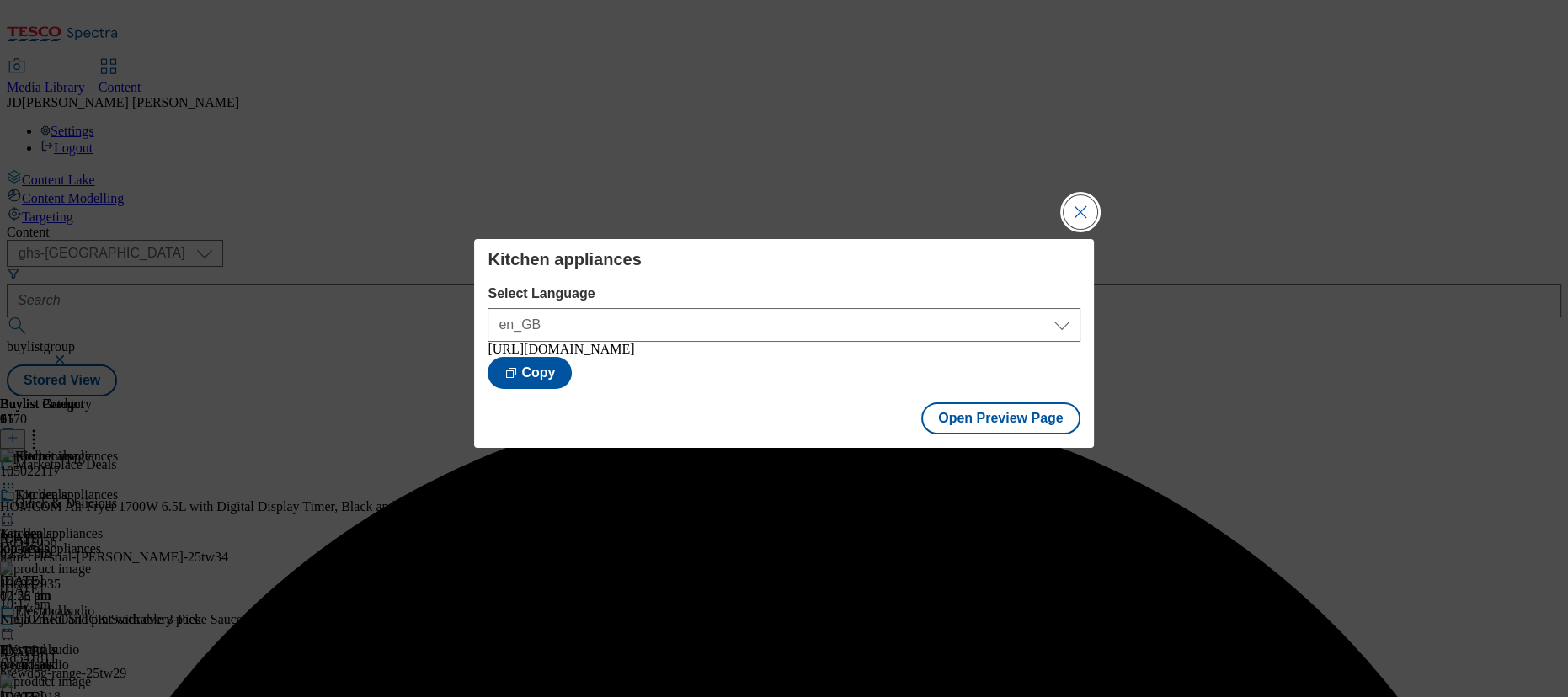
click at [1075, 211] on button "Close Modal" at bounding box center [1081, 212] width 33 height 33
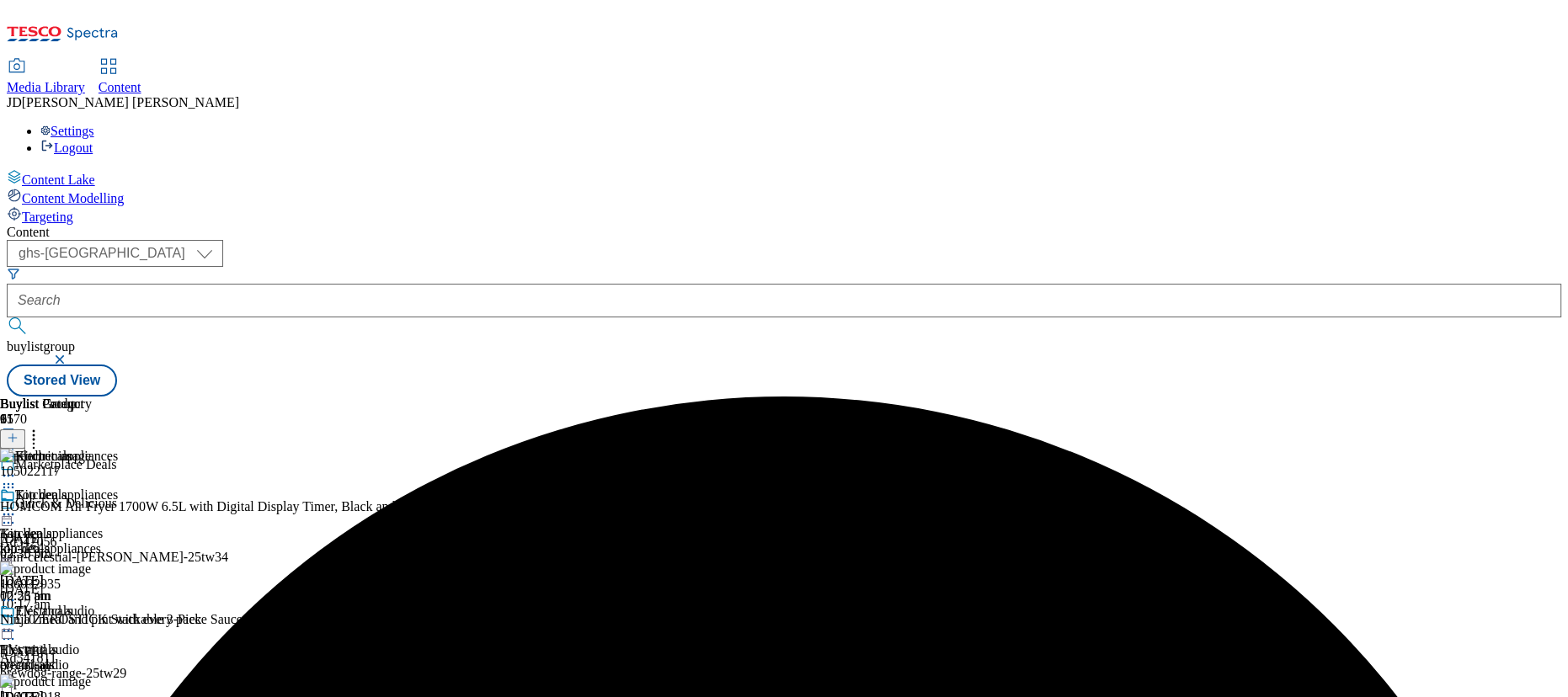
click at [17, 506] on icon at bounding box center [8, 514] width 17 height 17
click at [89, 679] on span "Publish" at bounding box center [71, 685] width 37 height 13
click at [782, 240] on div "( optional ) ghs-roi ghs-uk ghs-uk buylistgroup Stored View" at bounding box center [784, 319] width 1555 height 157
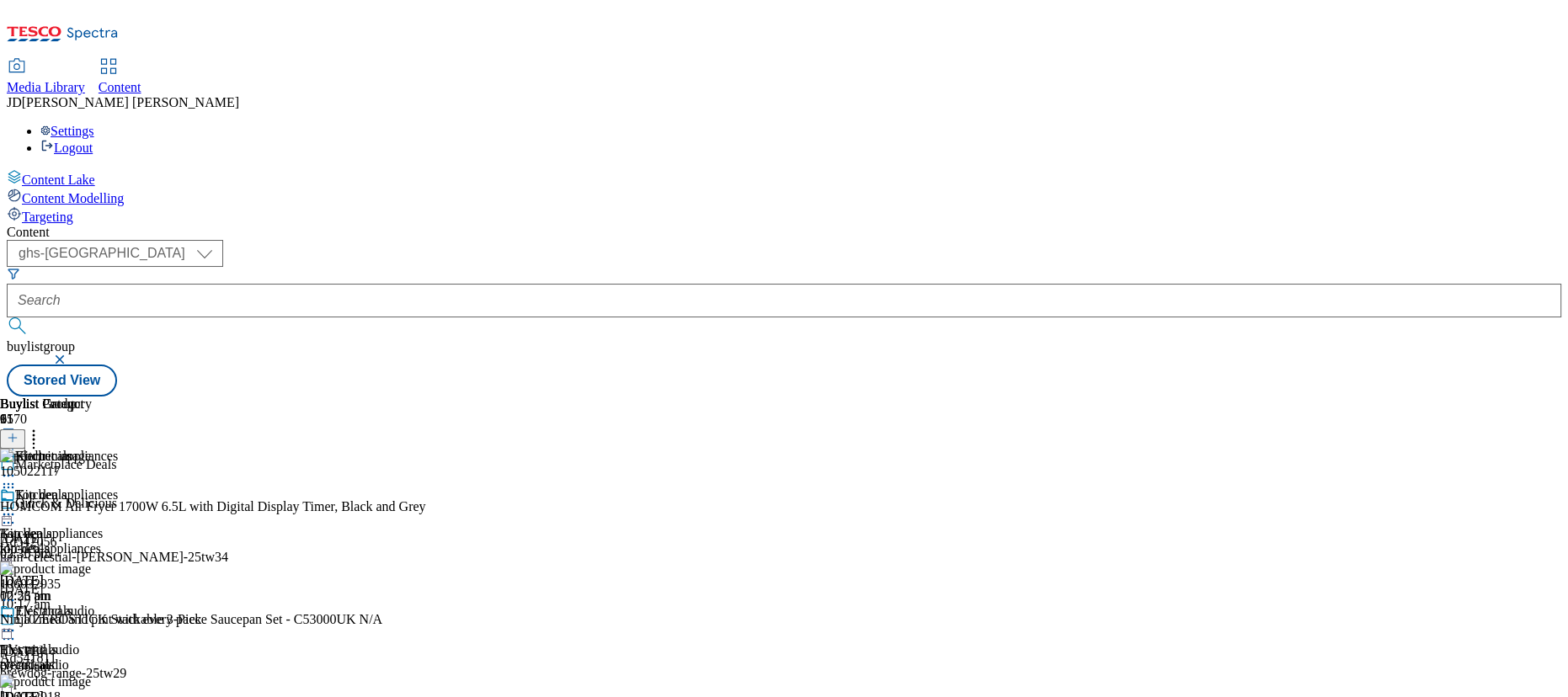
click at [133, 224] on div "Content Lake Content Modelling Targeting" at bounding box center [784, 197] width 1555 height 56
